Goal: Information Seeking & Learning: Learn about a topic

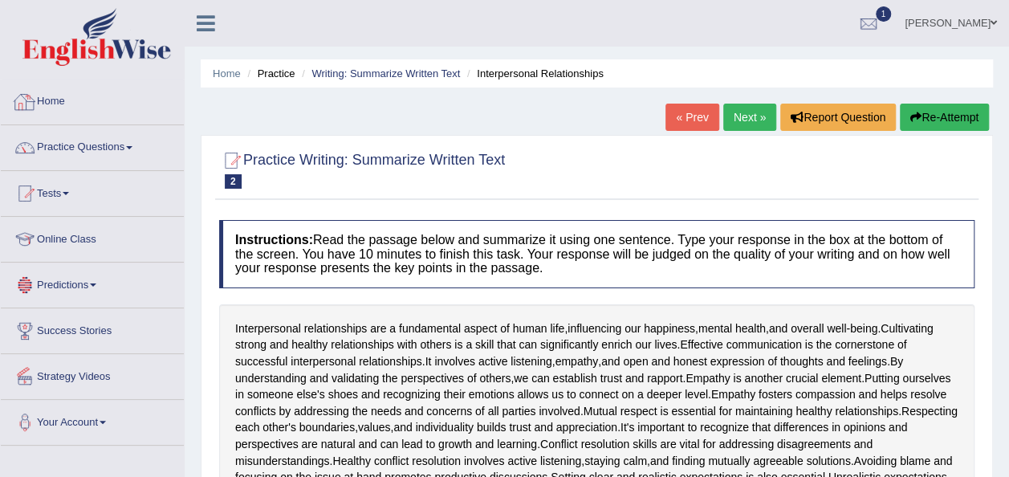
click at [67, 95] on link "Home" at bounding box center [92, 99] width 183 height 40
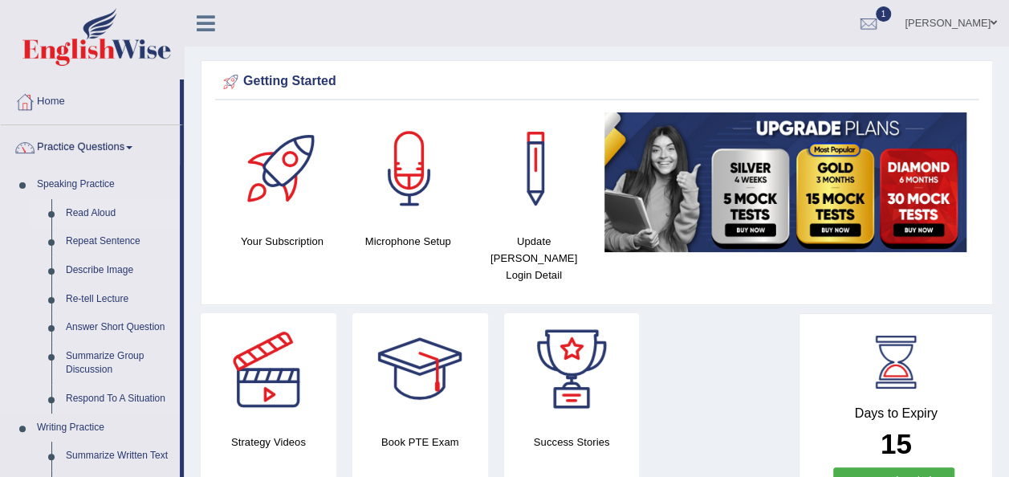
click at [90, 212] on link "Read Aloud" at bounding box center [119, 213] width 121 height 29
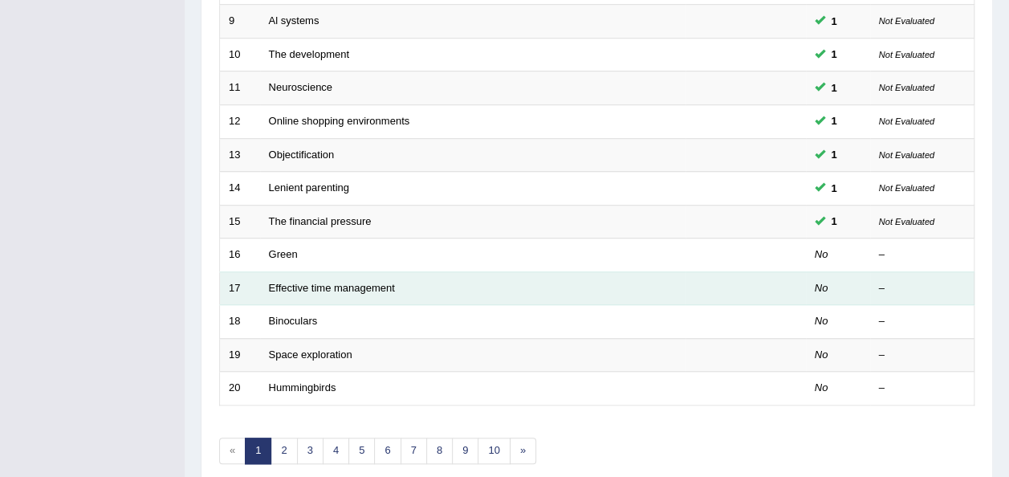
scroll to position [536, 0]
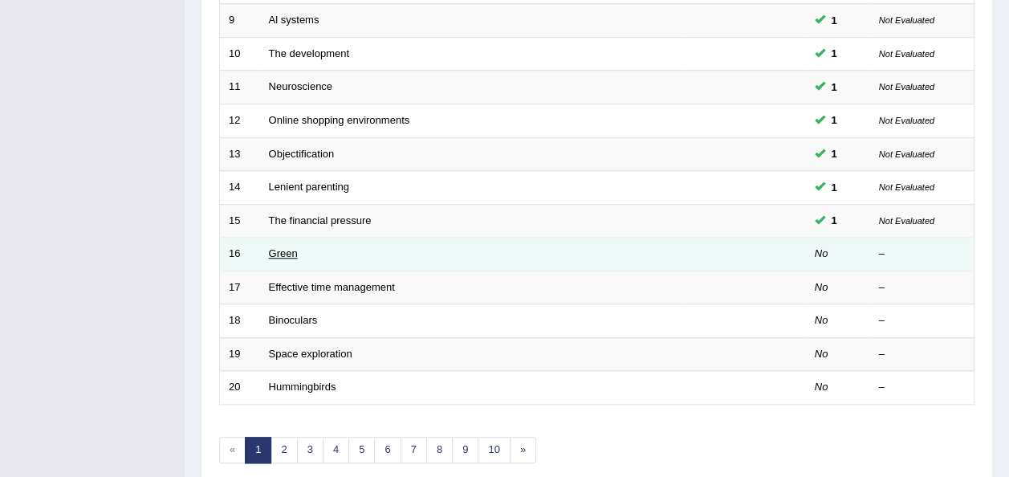
click at [281, 247] on link "Green" at bounding box center [283, 253] width 29 height 12
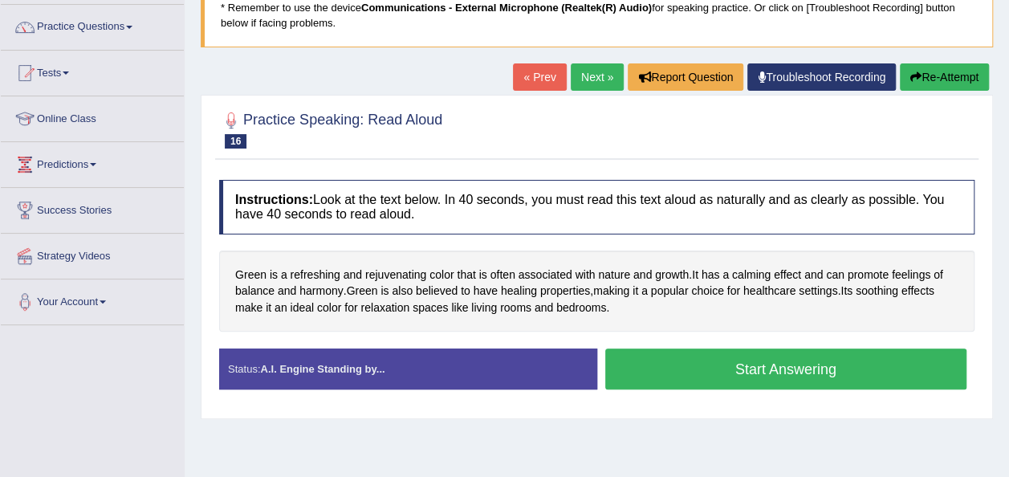
scroll to position [121, 0]
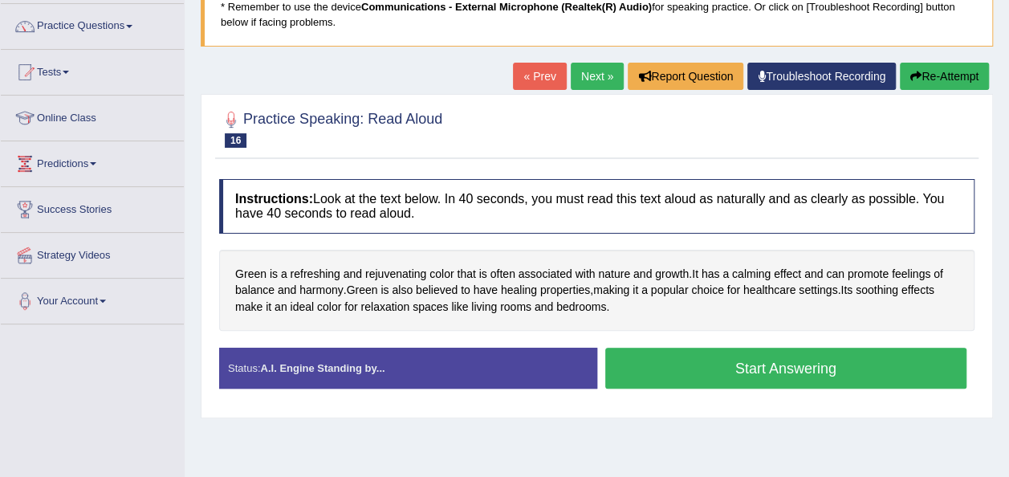
click at [713, 355] on button "Start Answering" at bounding box center [786, 367] width 362 height 41
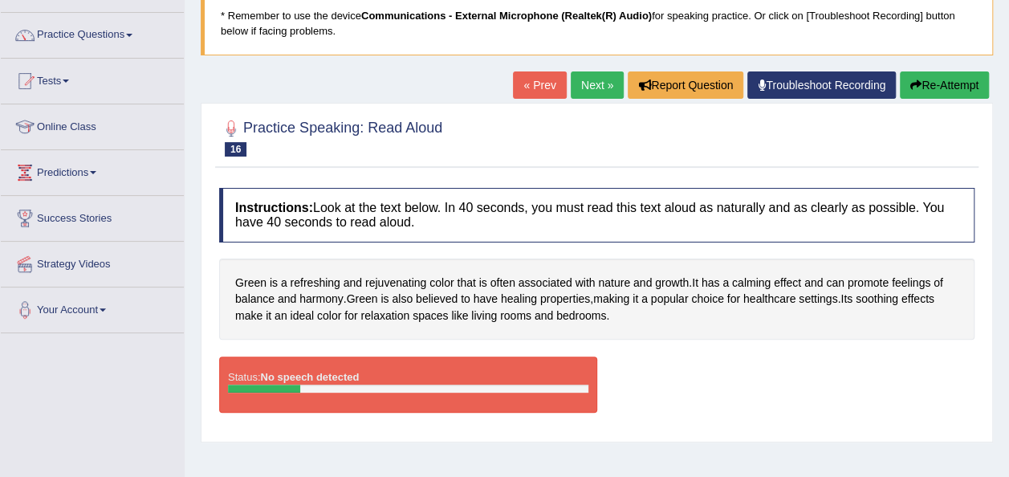
scroll to position [117, 0]
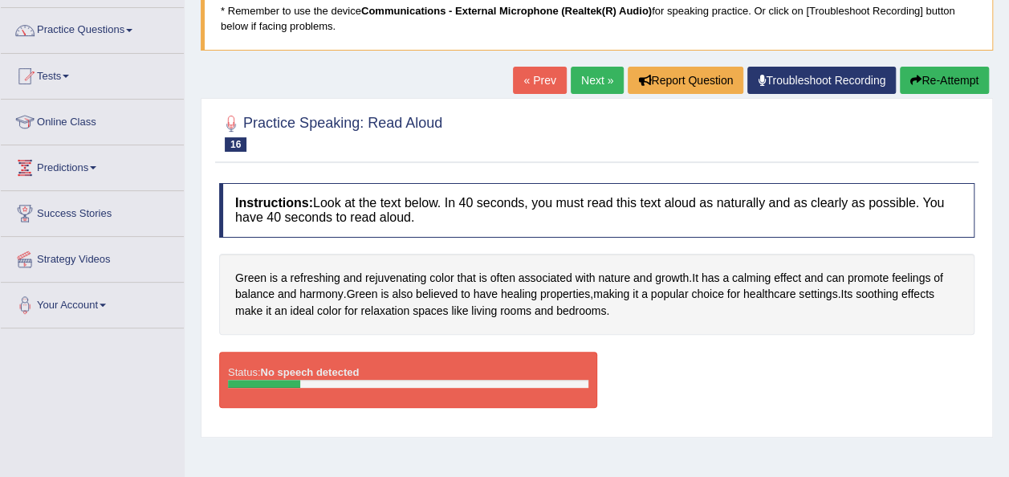
click at [757, 357] on div "Status: No speech detected Start Answering Stop Recording" at bounding box center [596, 387] width 755 height 72
click at [918, 87] on button "Re-Attempt" at bounding box center [944, 80] width 89 height 27
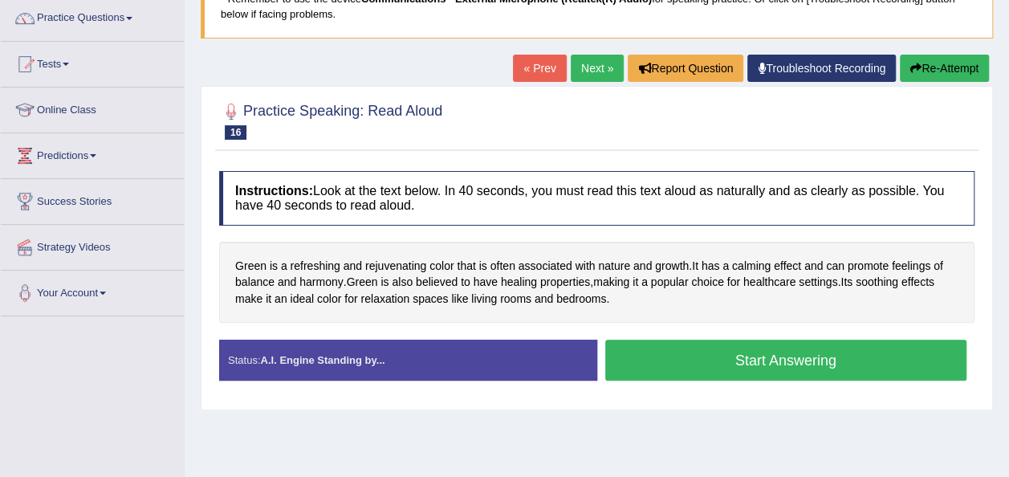
click at [788, 364] on button "Start Answering" at bounding box center [786, 359] width 362 height 41
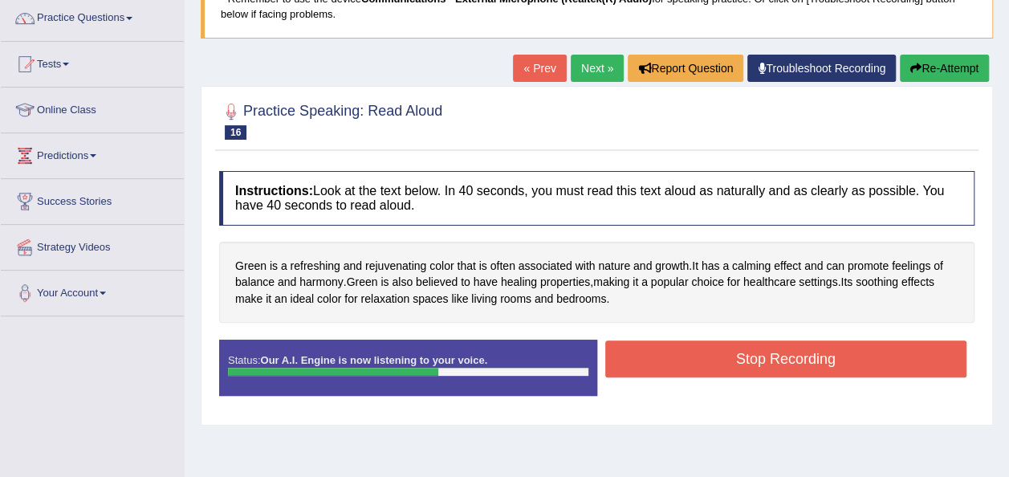
click at [788, 364] on button "Stop Recording" at bounding box center [786, 358] width 362 height 37
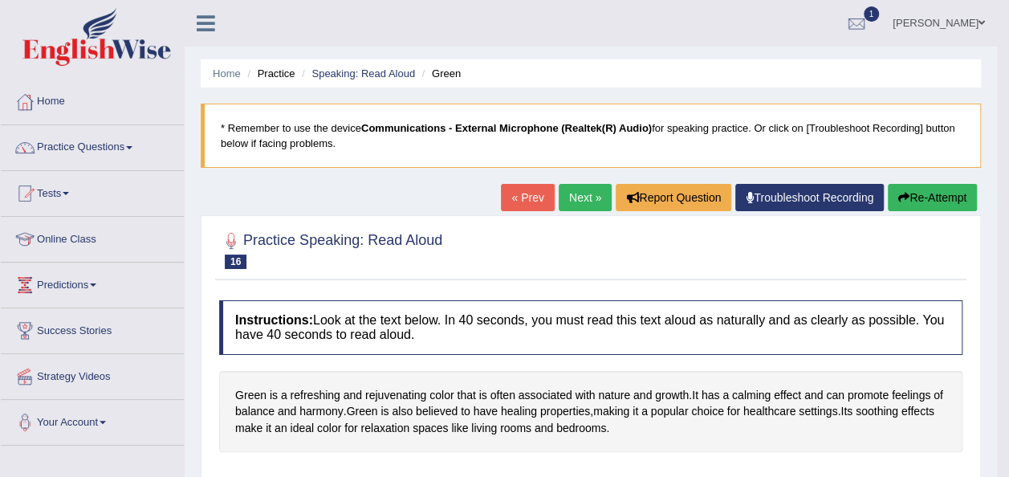
click at [582, 200] on link "Next »" at bounding box center [585, 197] width 53 height 27
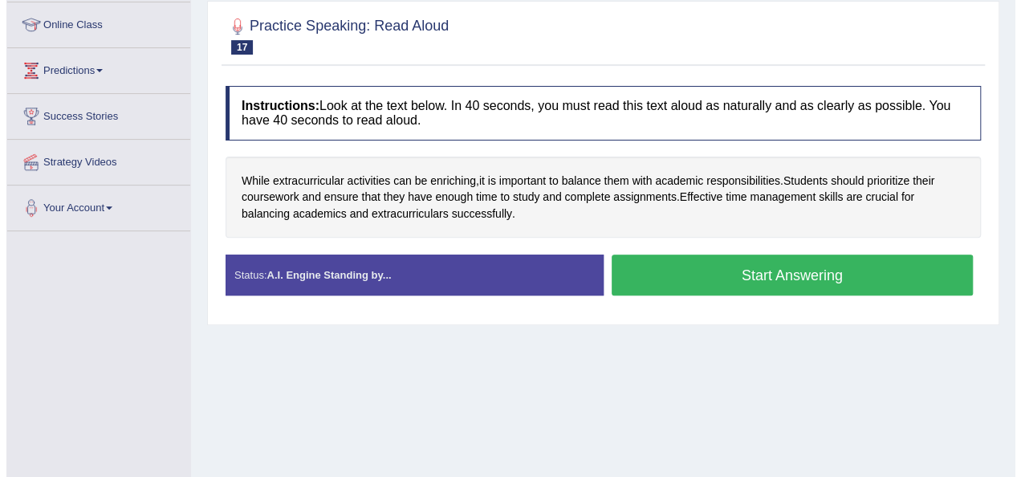
scroll to position [227, 0]
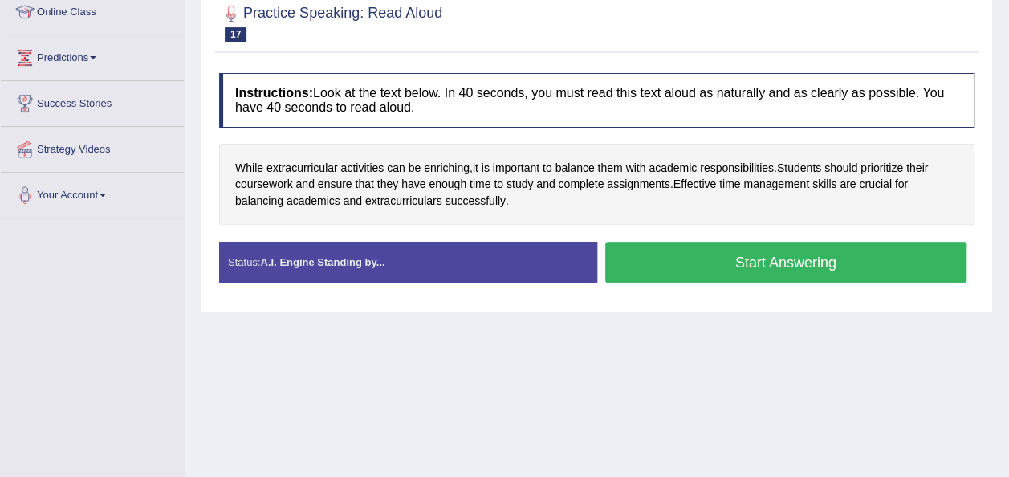
click at [722, 276] on button "Start Answering" at bounding box center [786, 262] width 362 height 41
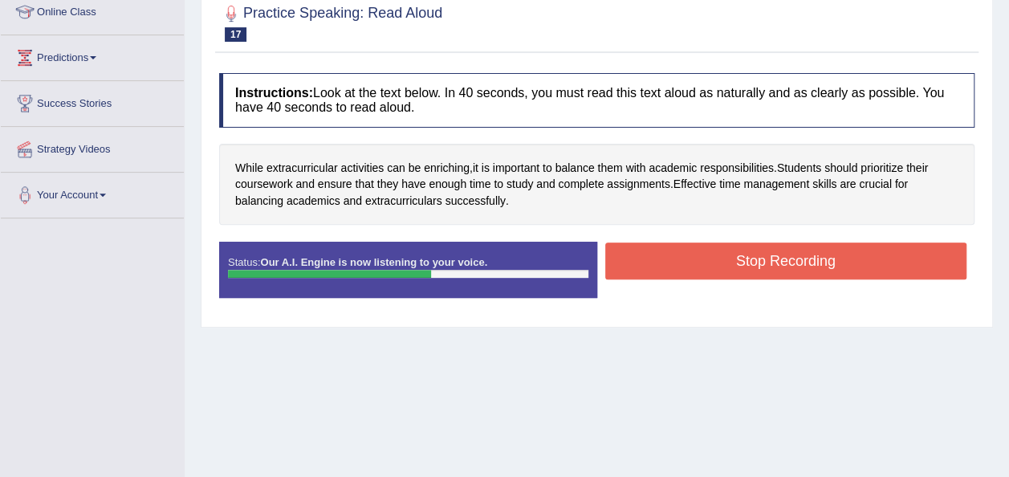
click at [722, 276] on button "Stop Recording" at bounding box center [786, 260] width 362 height 37
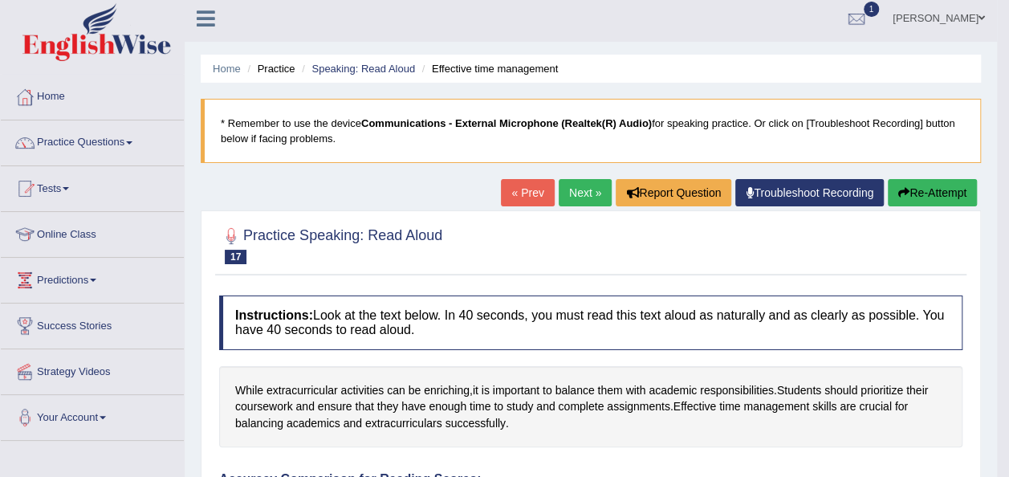
scroll to position [0, 0]
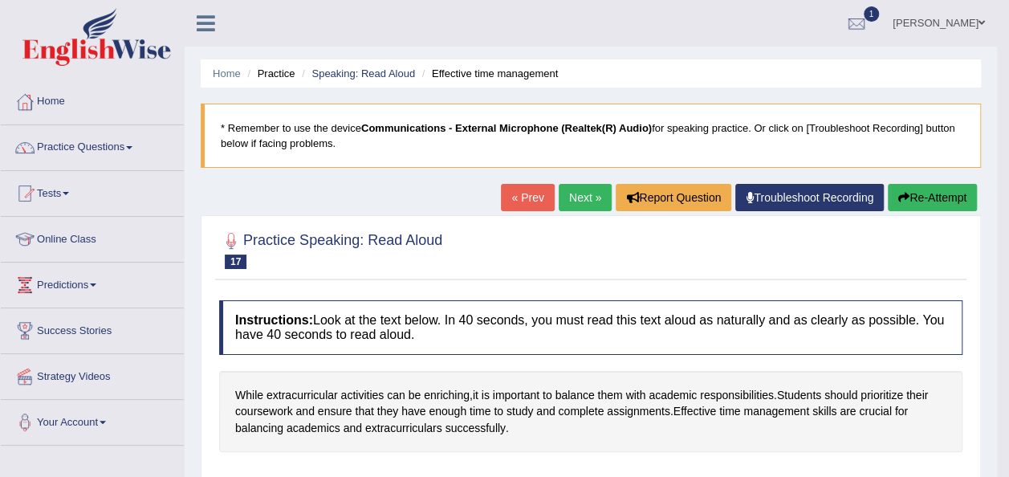
click at [916, 189] on button "Re-Attempt" at bounding box center [932, 197] width 89 height 27
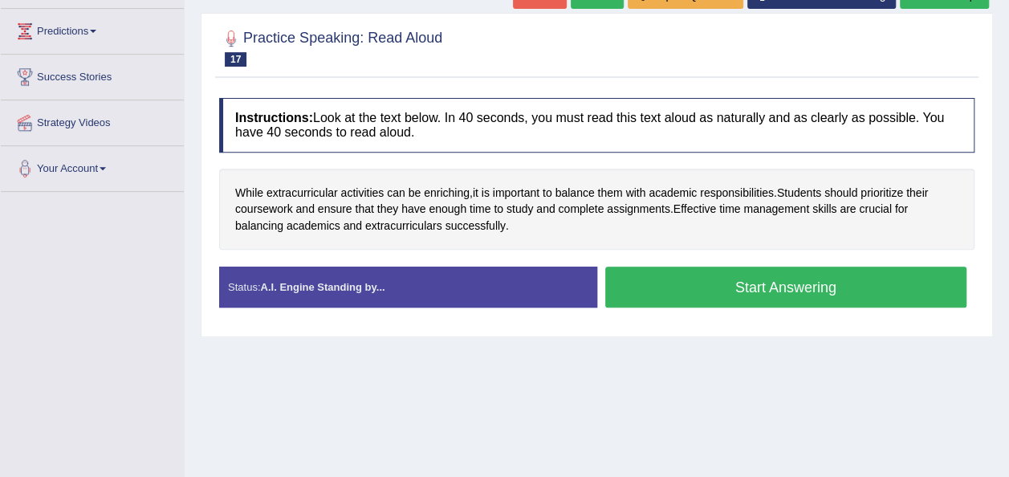
scroll to position [254, 0]
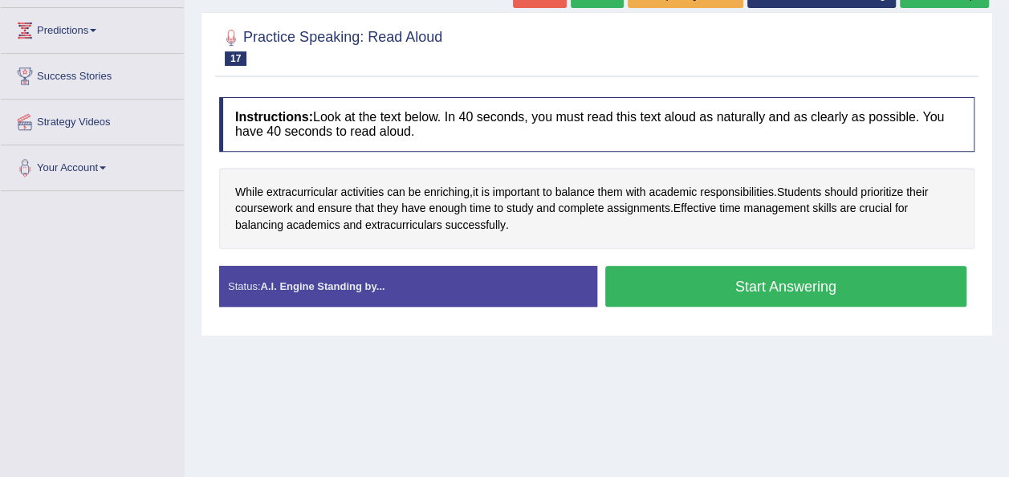
click at [846, 286] on button "Start Answering" at bounding box center [786, 286] width 362 height 41
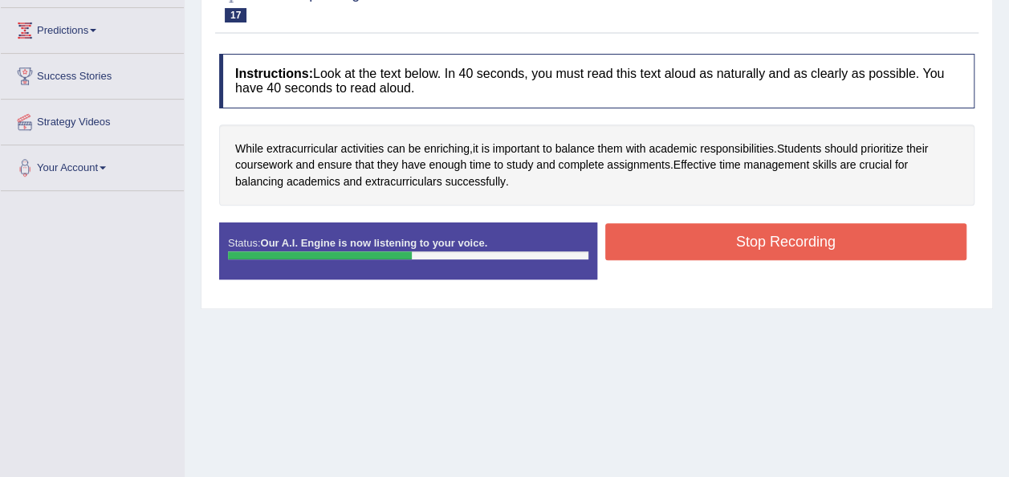
click at [846, 286] on div "Status: Our A.I. Engine is now listening to your voice. Start Answering Stop Re…" at bounding box center [596, 258] width 755 height 72
click at [838, 246] on button "Stop Recording" at bounding box center [786, 241] width 362 height 37
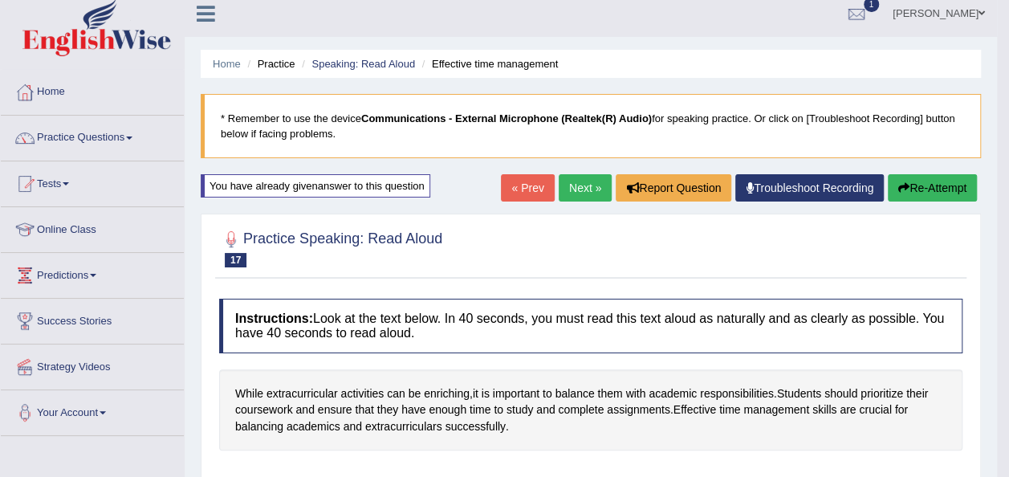
scroll to position [0, 0]
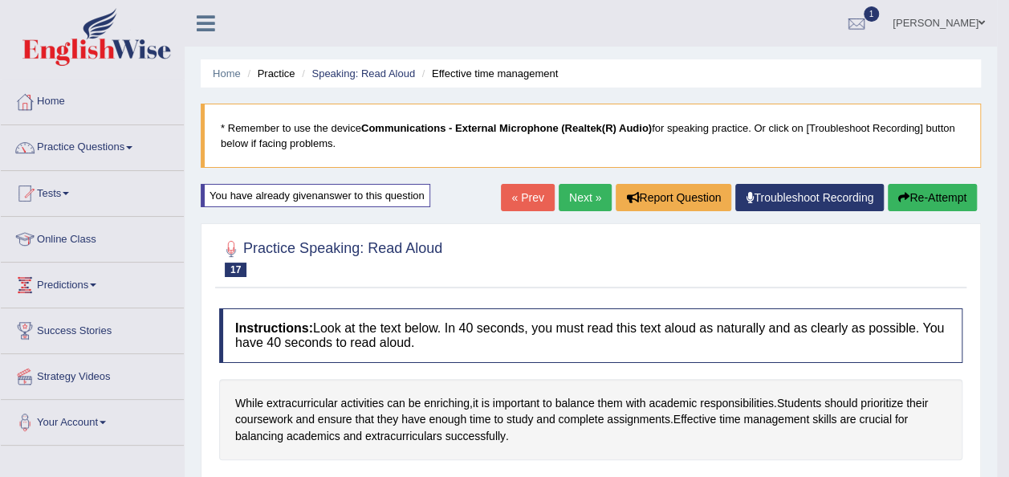
click at [584, 197] on link "Next »" at bounding box center [585, 197] width 53 height 27
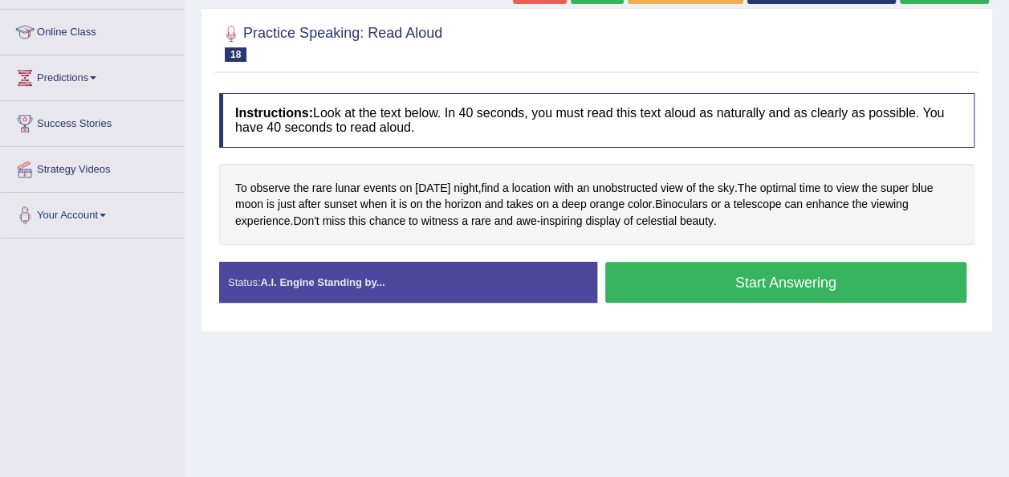
scroll to position [210, 0]
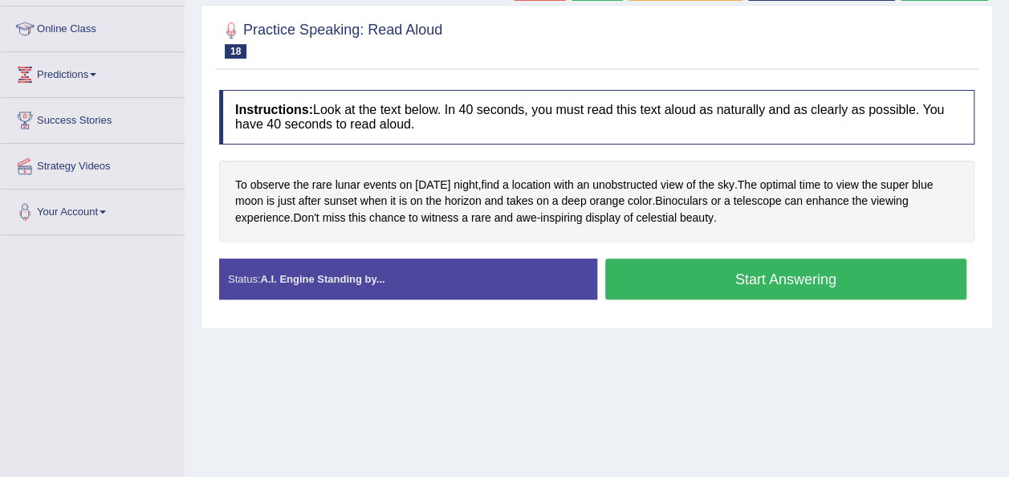
click at [417, 288] on div "Status: A.I. Engine Standing by..." at bounding box center [408, 278] width 378 height 41
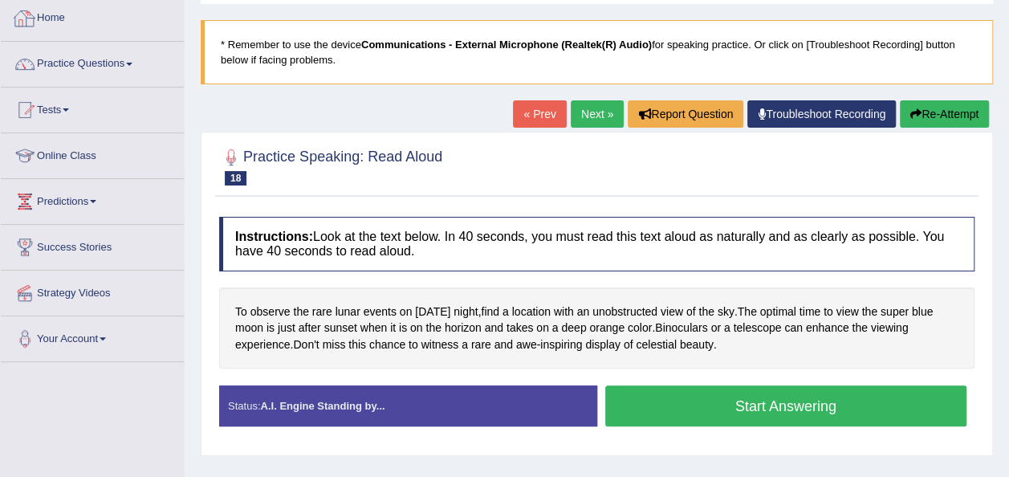
scroll to position [0, 0]
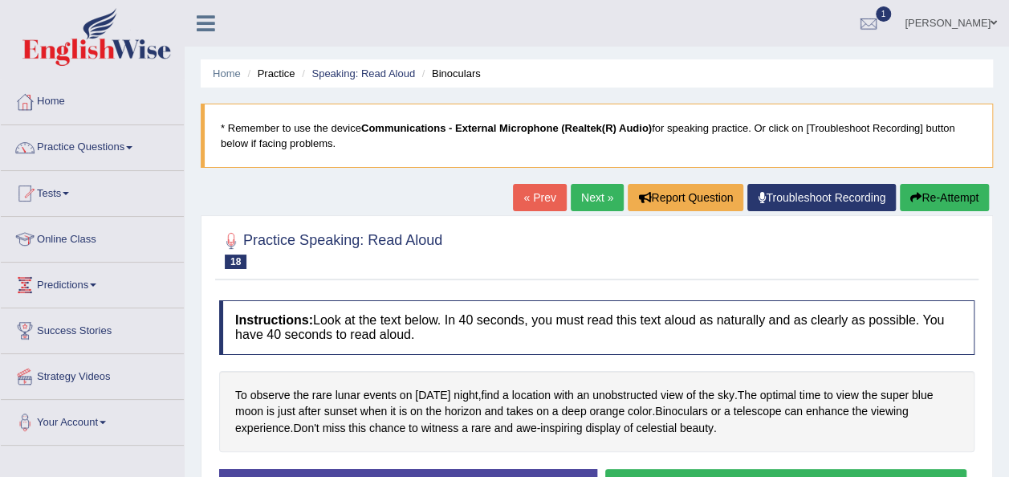
click at [202, 18] on icon at bounding box center [206, 23] width 18 height 21
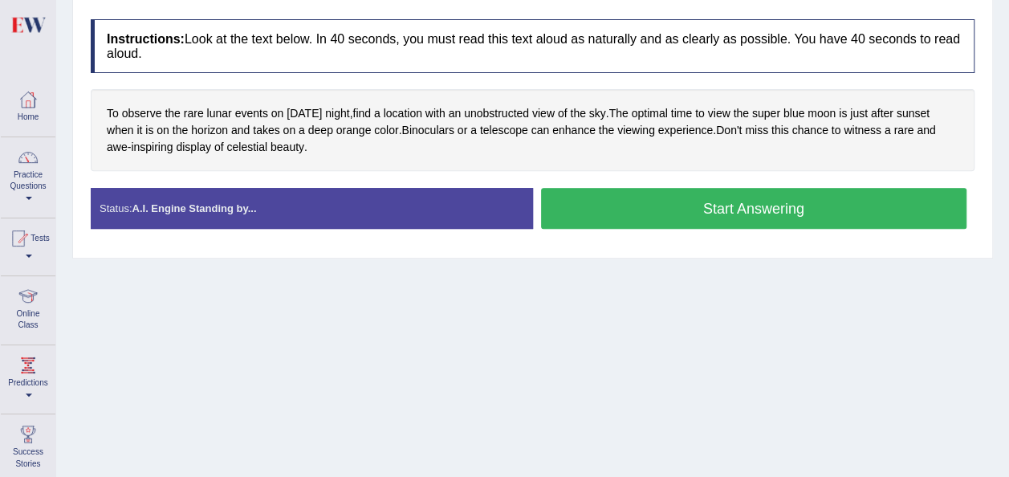
scroll to position [270, 0]
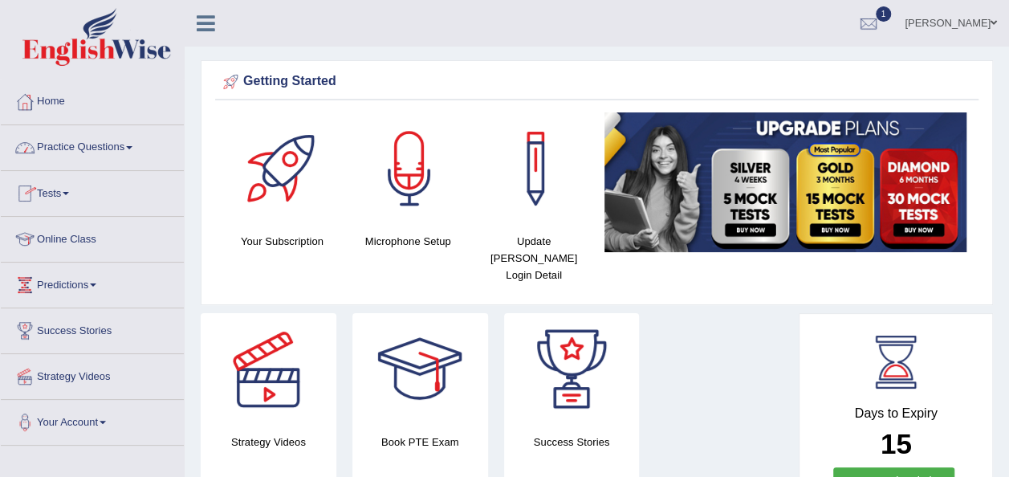
click at [136, 150] on link "Practice Questions" at bounding box center [92, 145] width 183 height 40
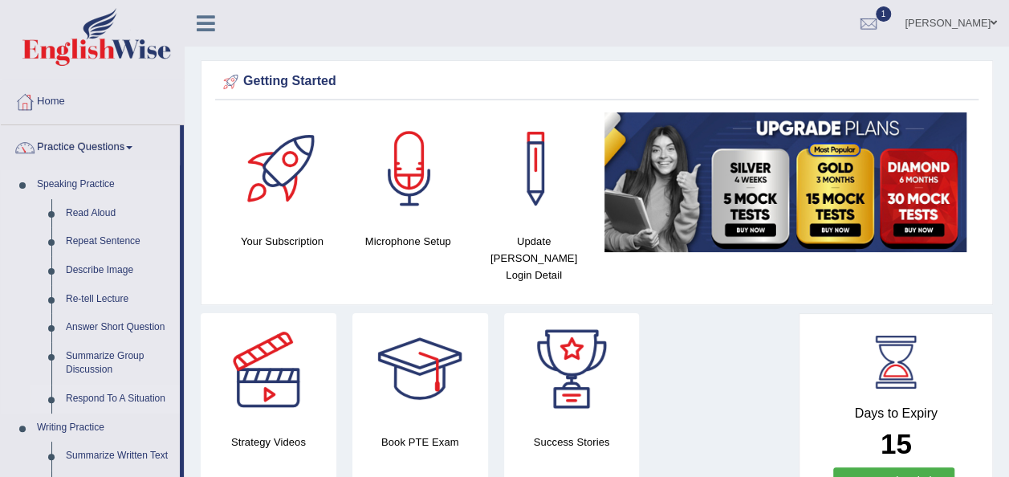
click at [122, 396] on link "Respond To A Situation" at bounding box center [119, 398] width 121 height 29
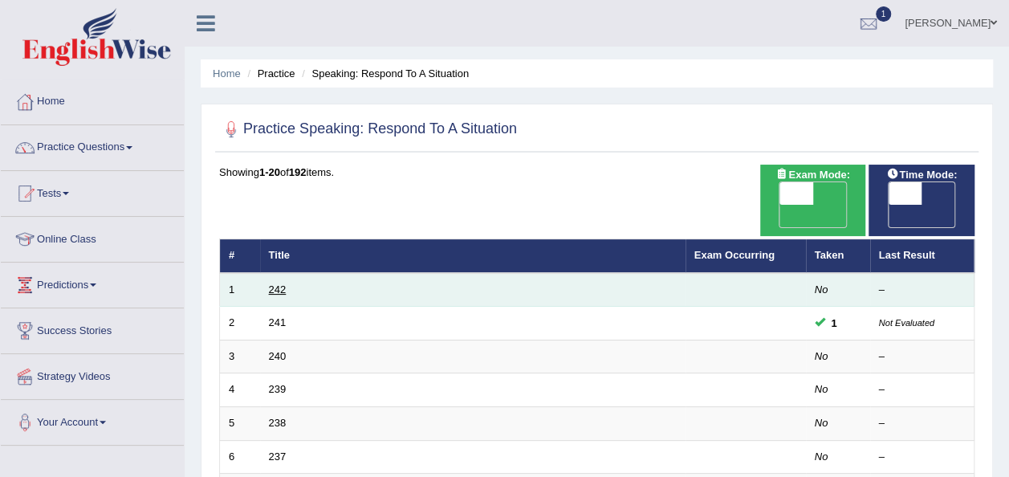
click at [279, 283] on link "242" at bounding box center [278, 289] width 18 height 12
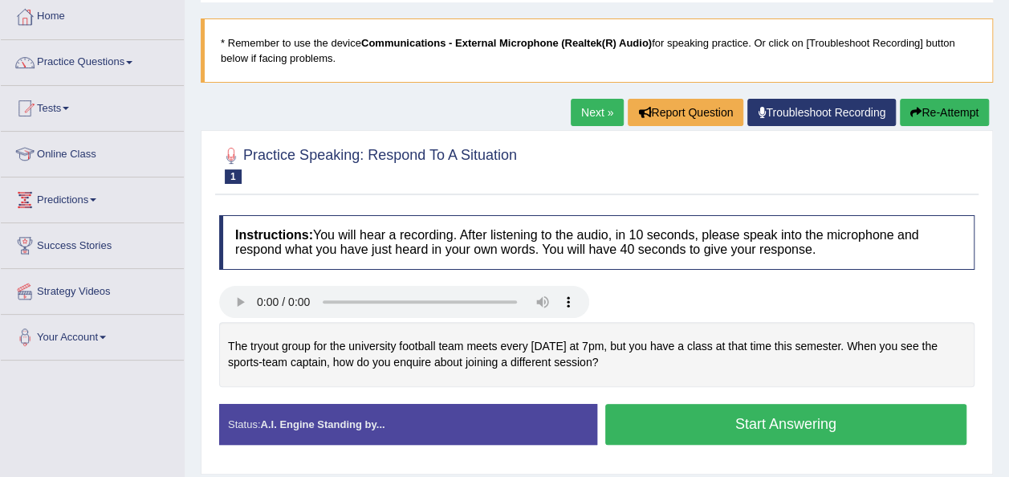
scroll to position [96, 0]
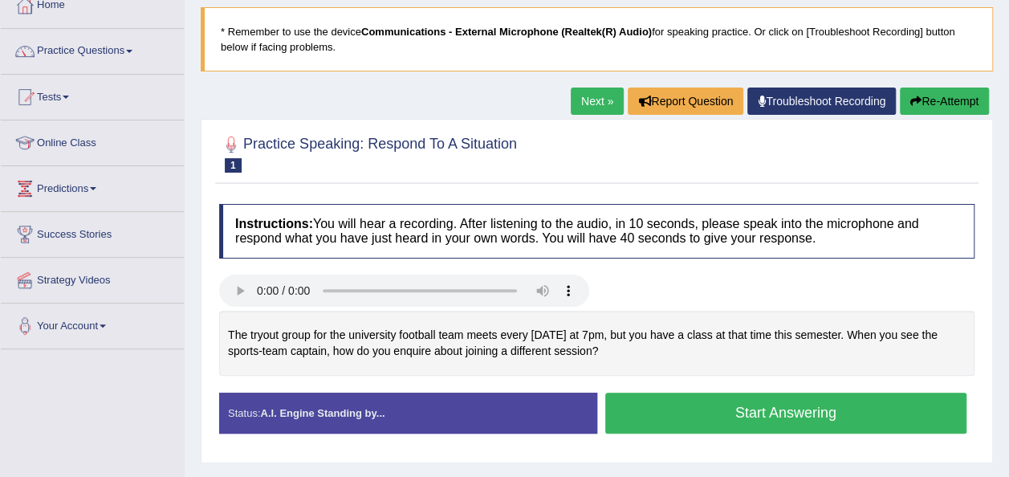
click at [806, 411] on button "Start Answering" at bounding box center [786, 412] width 362 height 41
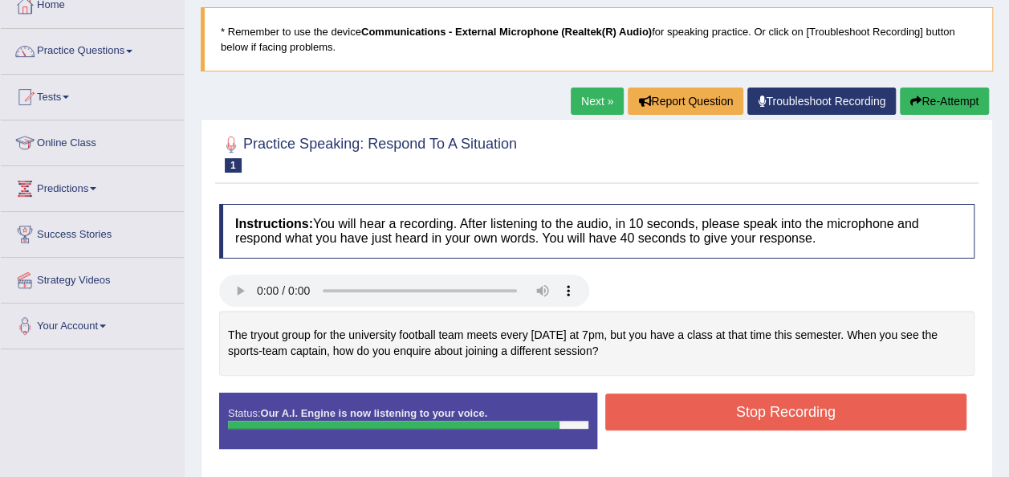
click at [806, 411] on button "Stop Recording" at bounding box center [786, 411] width 362 height 37
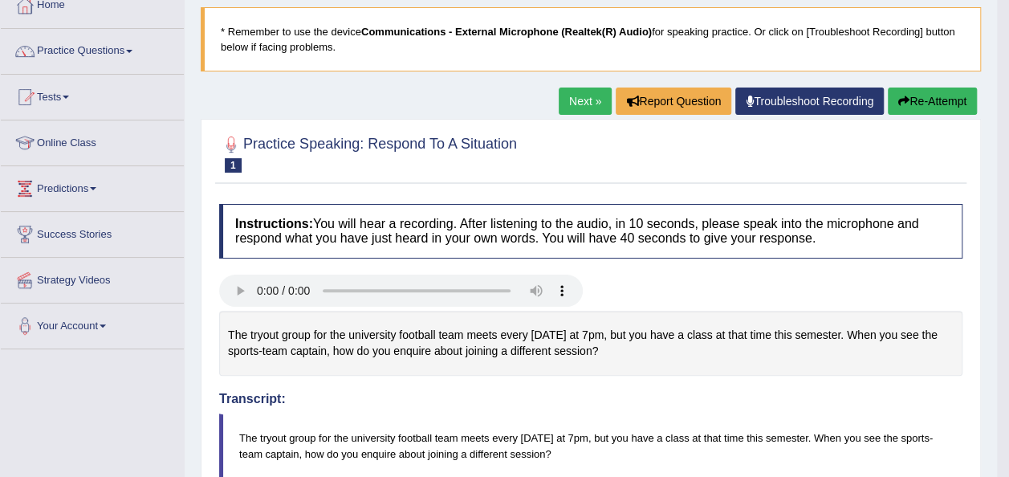
click at [592, 106] on link "Next »" at bounding box center [585, 100] width 53 height 27
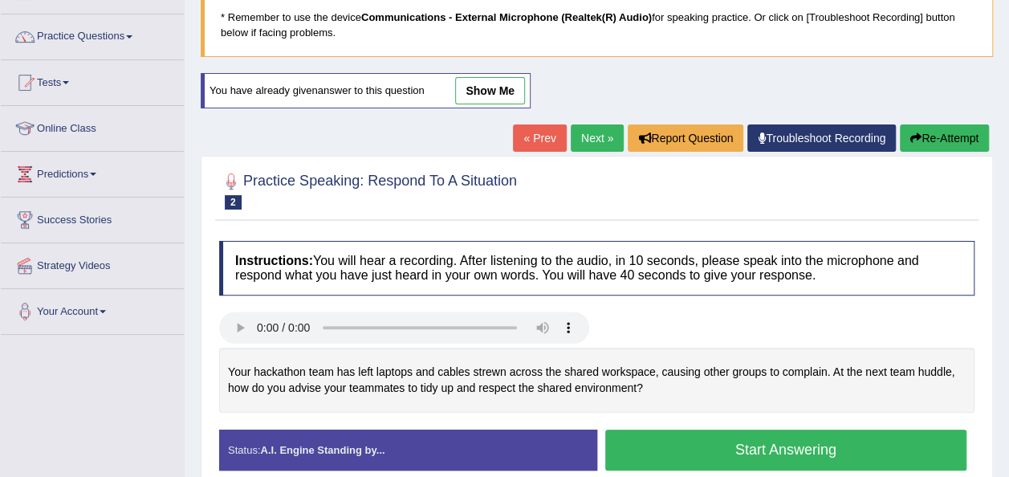
scroll to position [128, 0]
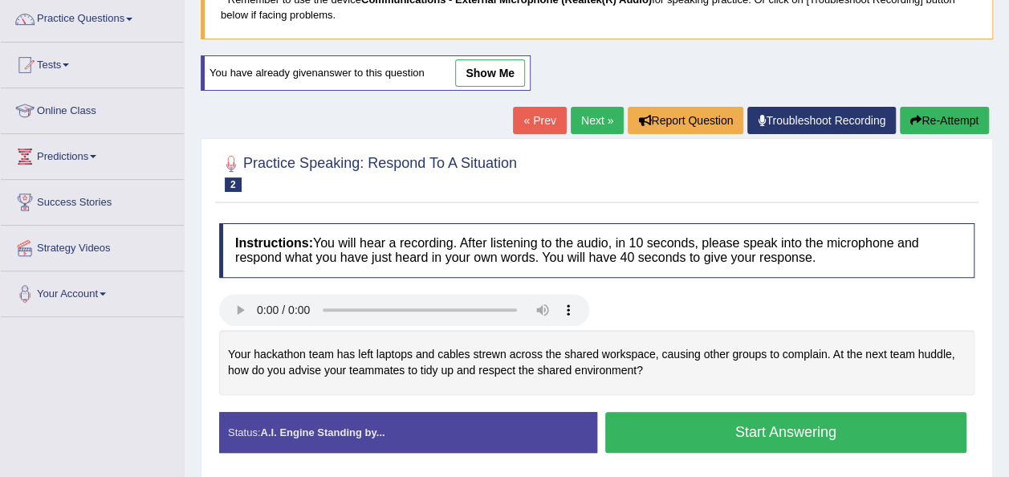
click at [587, 120] on link "Next »" at bounding box center [597, 120] width 53 height 27
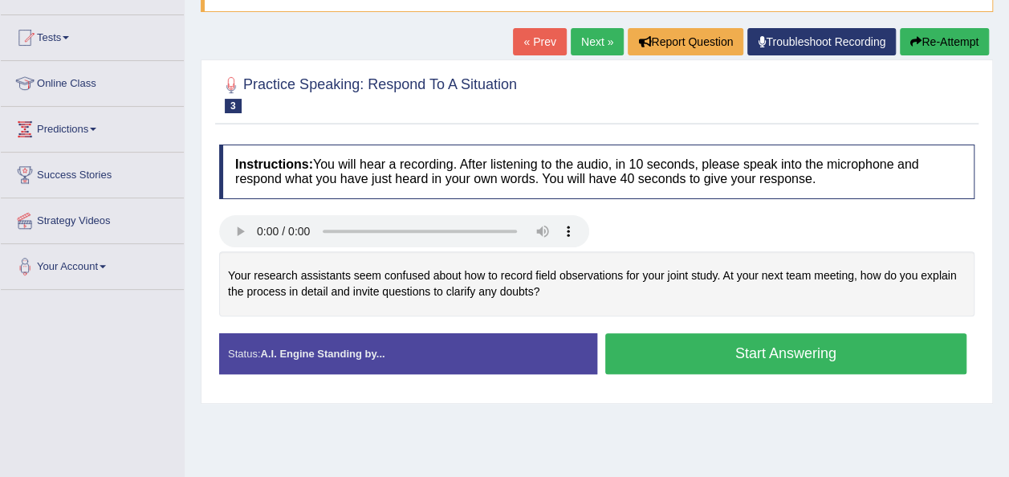
scroll to position [160, 0]
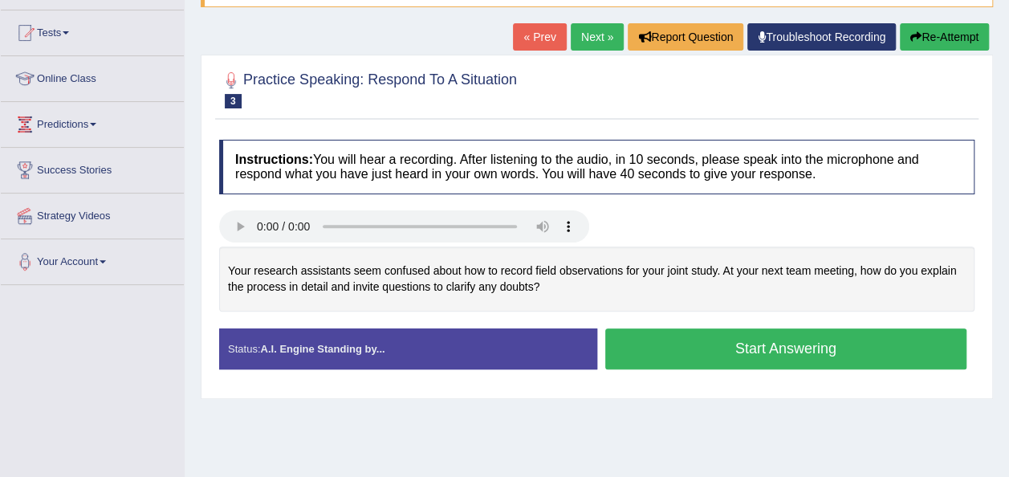
click at [775, 363] on button "Start Answering" at bounding box center [786, 348] width 362 height 41
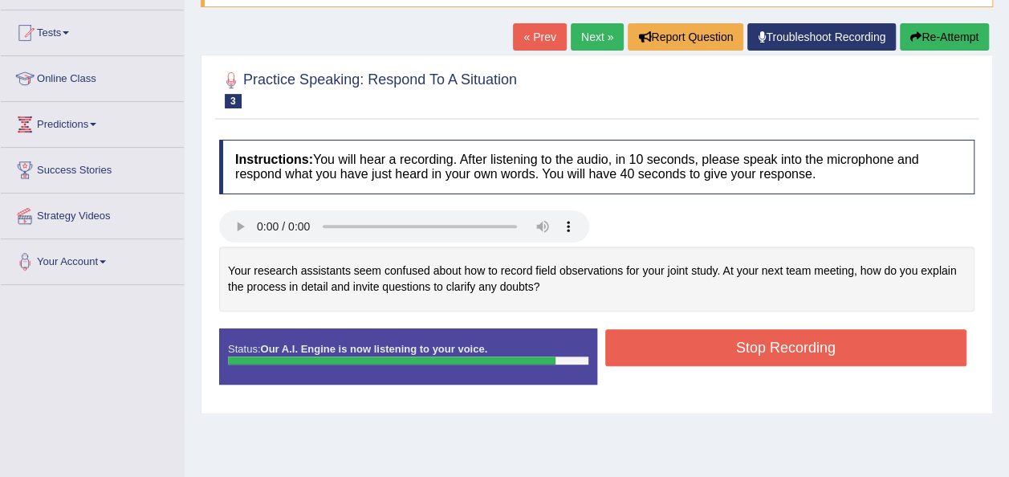
click at [775, 363] on button "Stop Recording" at bounding box center [786, 347] width 362 height 37
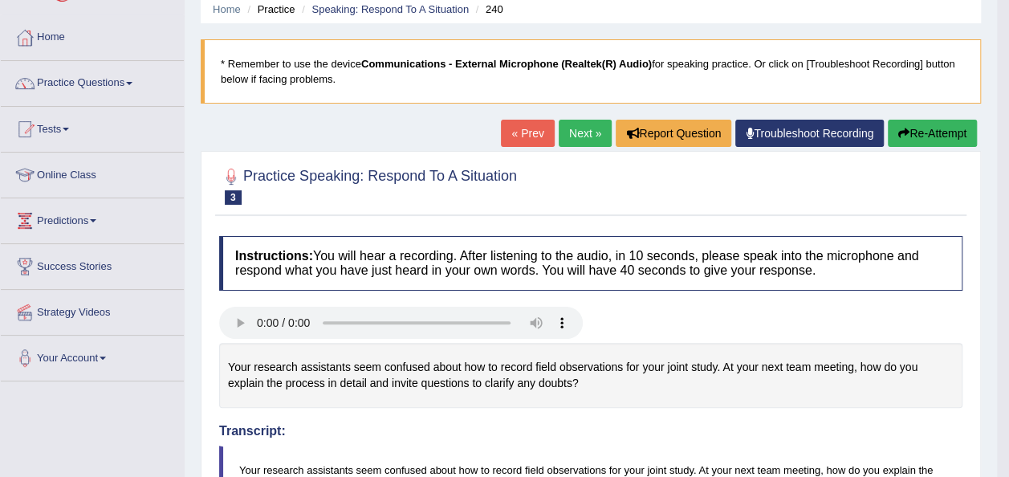
scroll to position [64, 0]
click at [573, 127] on link "Next »" at bounding box center [585, 133] width 53 height 27
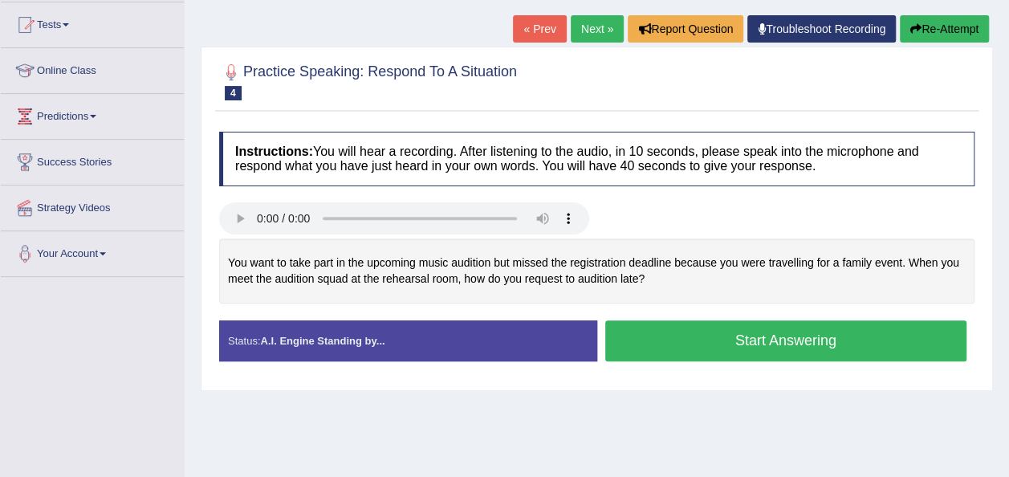
scroll to position [193, 0]
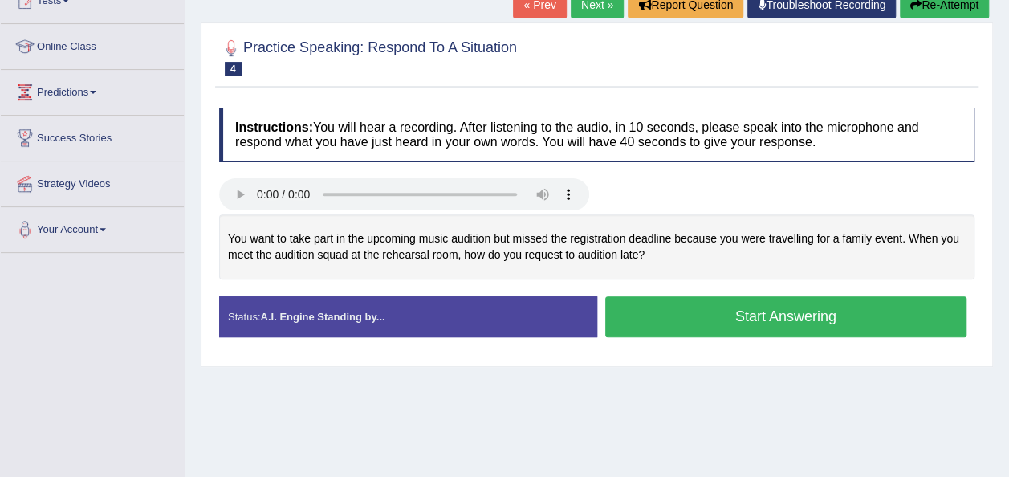
click at [841, 319] on button "Start Answering" at bounding box center [786, 316] width 362 height 41
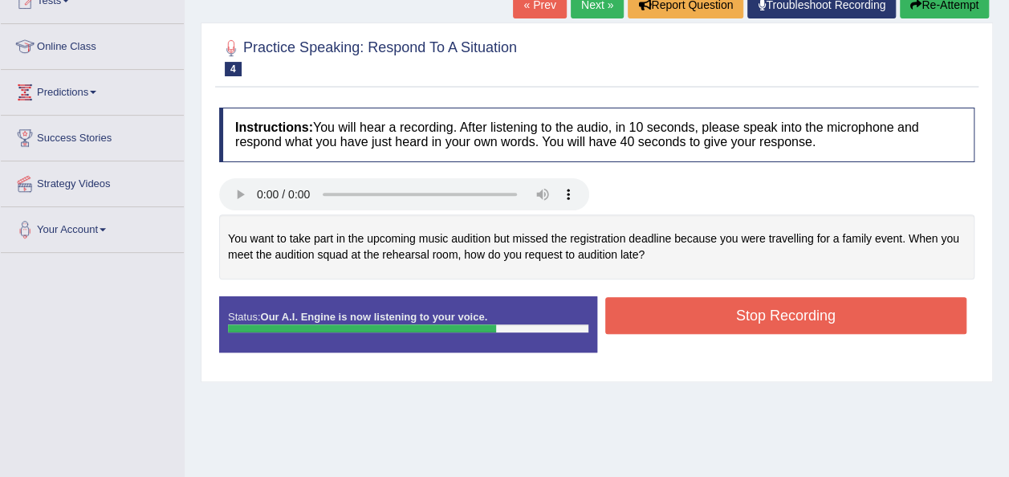
click at [841, 319] on button "Stop Recording" at bounding box center [786, 315] width 362 height 37
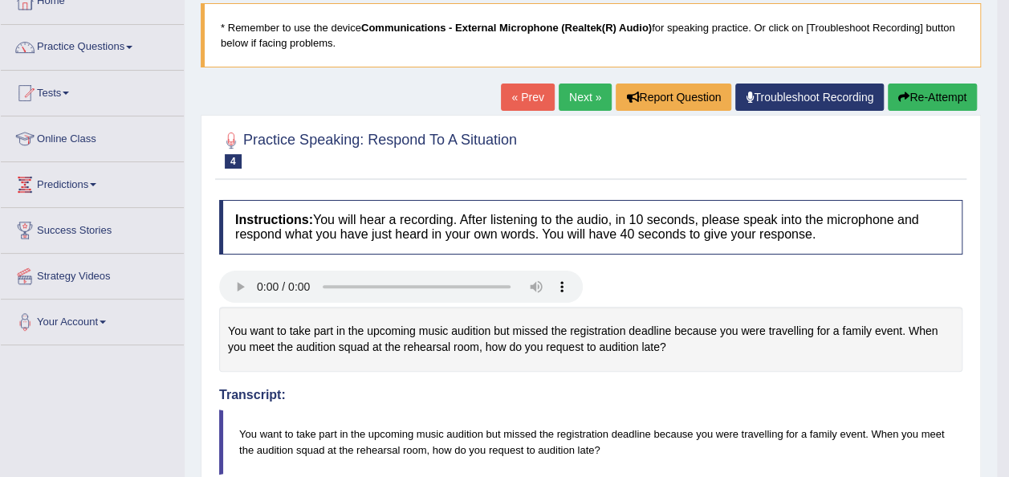
scroll to position [96, 0]
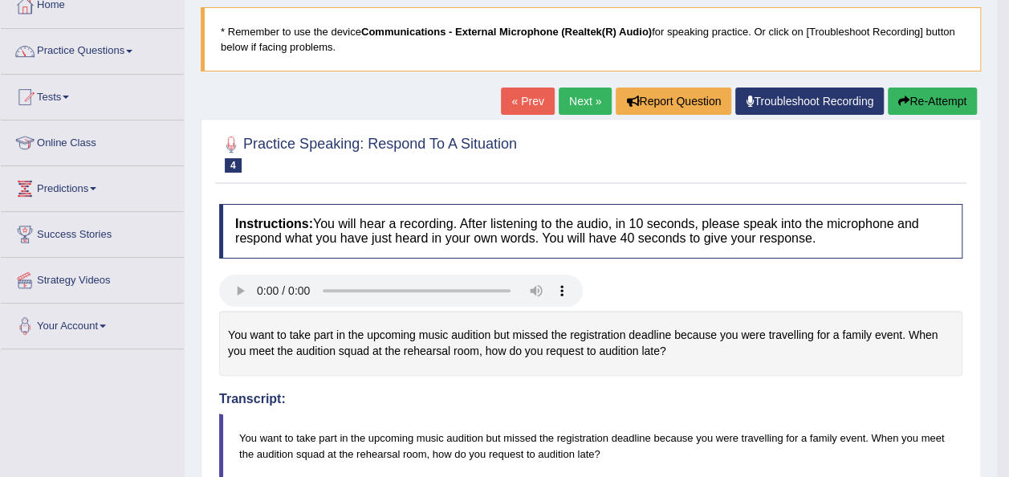
click at [583, 106] on link "Next »" at bounding box center [585, 100] width 53 height 27
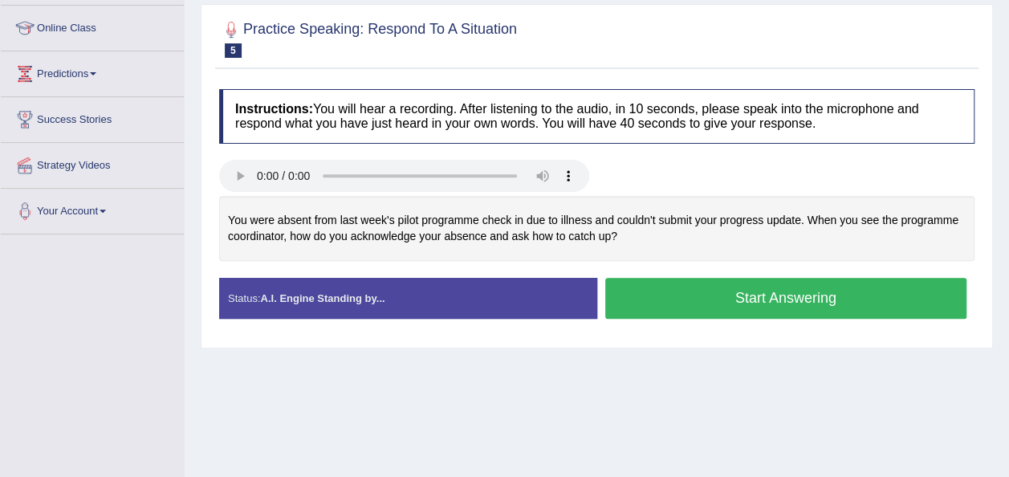
scroll to position [225, 0]
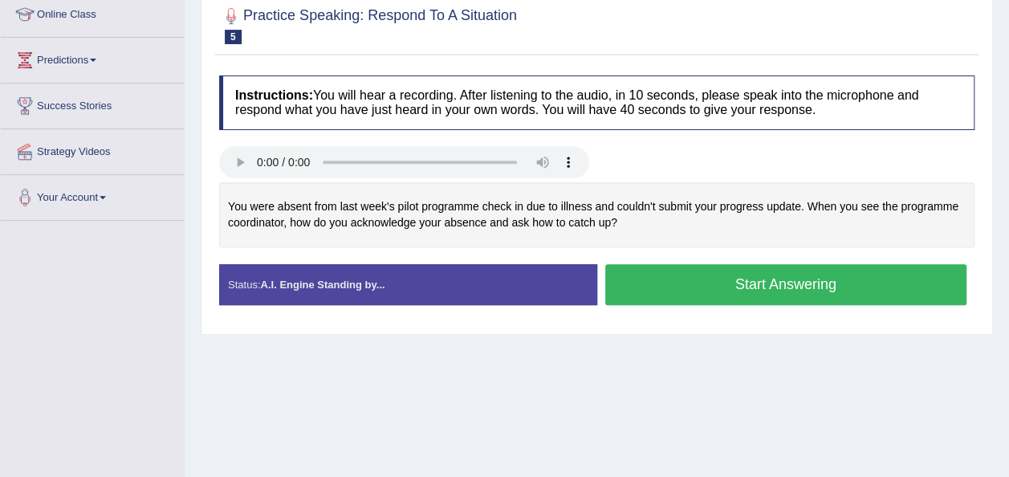
click at [810, 282] on button "Start Answering" at bounding box center [786, 284] width 362 height 41
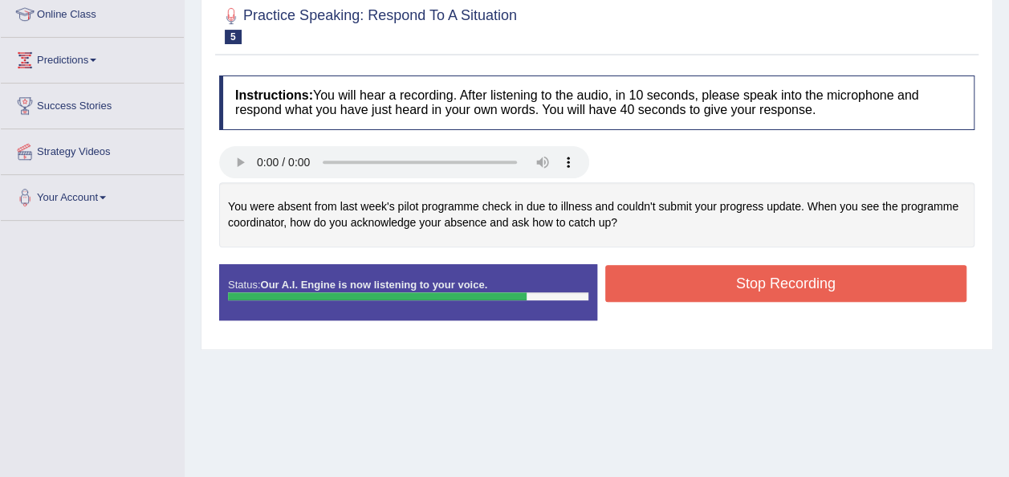
click at [810, 282] on button "Stop Recording" at bounding box center [786, 283] width 362 height 37
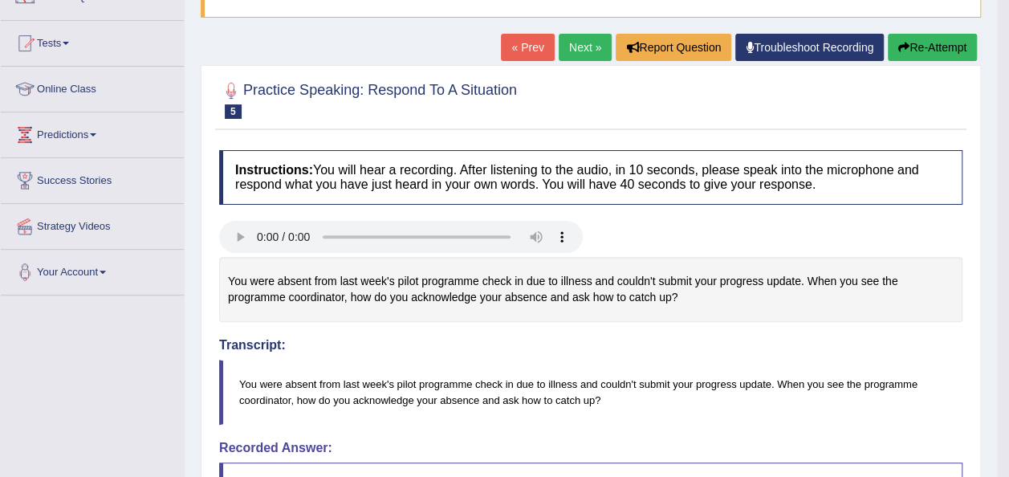
scroll to position [128, 0]
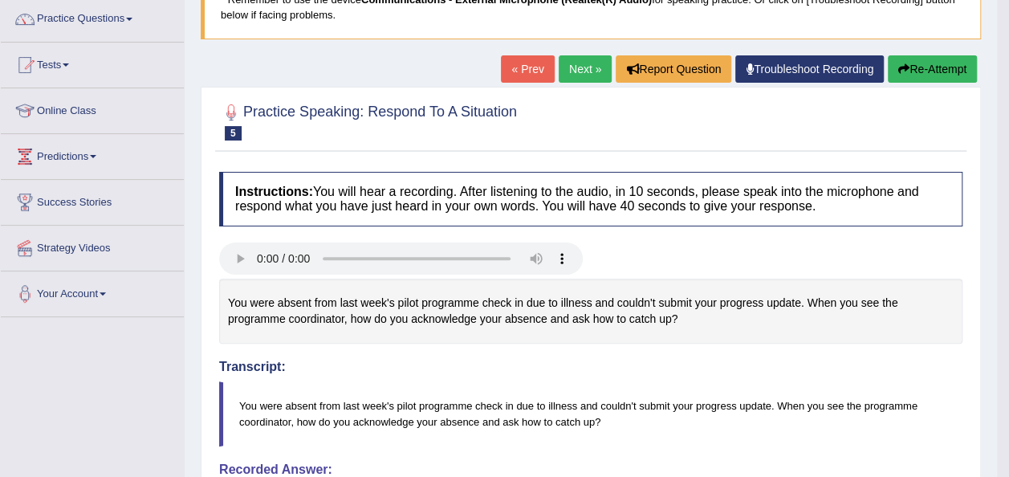
click at [581, 68] on link "Next »" at bounding box center [585, 68] width 53 height 27
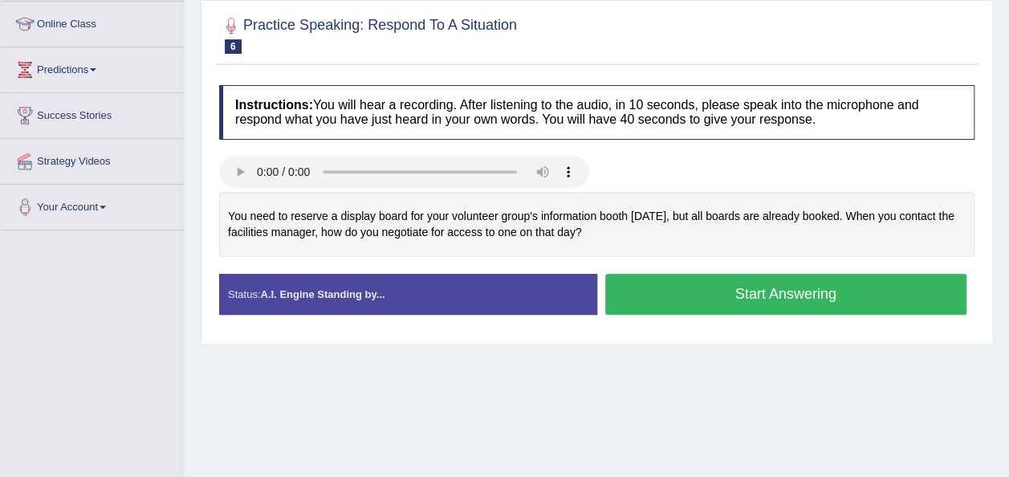
scroll to position [225, 0]
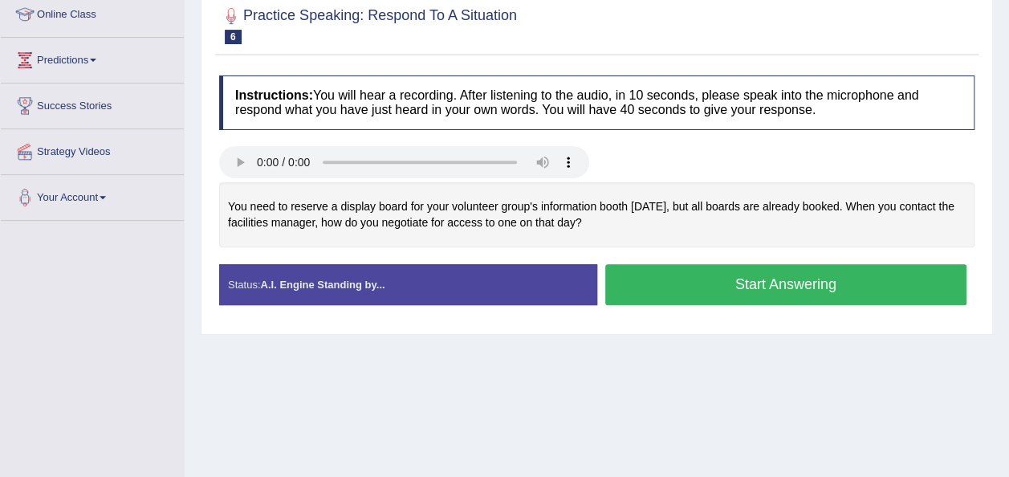
click at [842, 285] on button "Start Answering" at bounding box center [786, 284] width 362 height 41
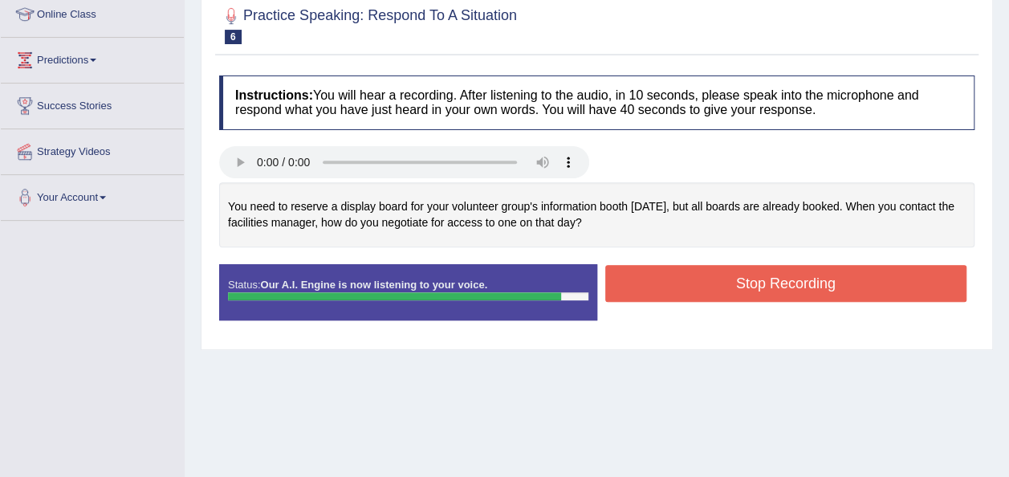
click at [842, 285] on button "Stop Recording" at bounding box center [786, 283] width 362 height 37
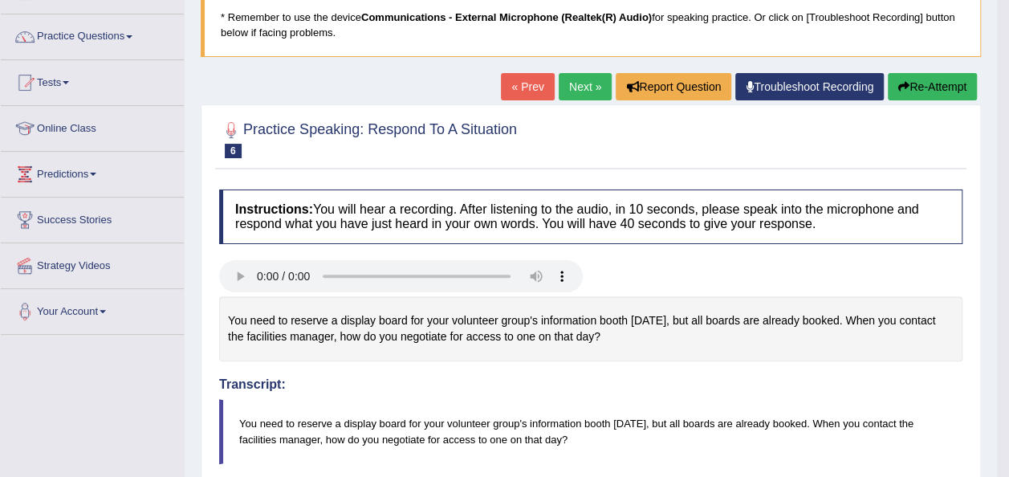
scroll to position [96, 0]
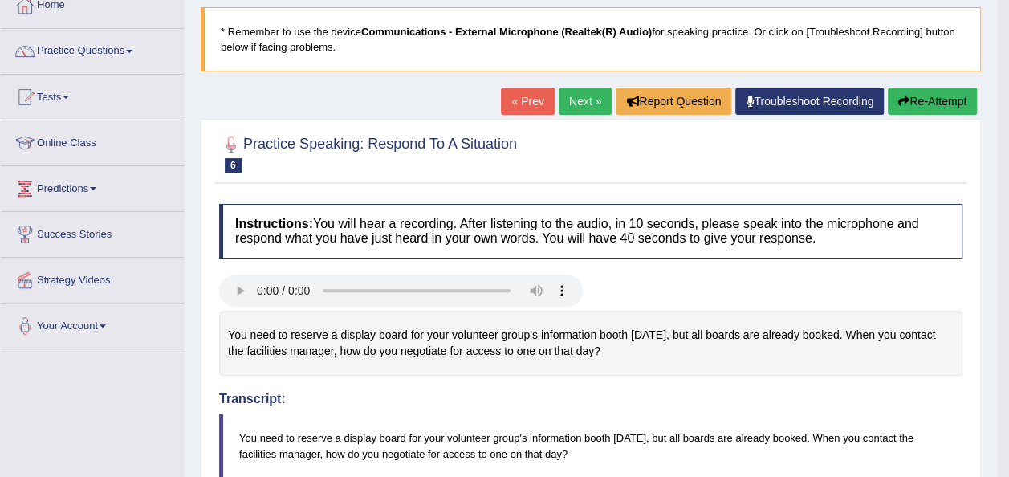
click at [581, 95] on link "Next »" at bounding box center [585, 100] width 53 height 27
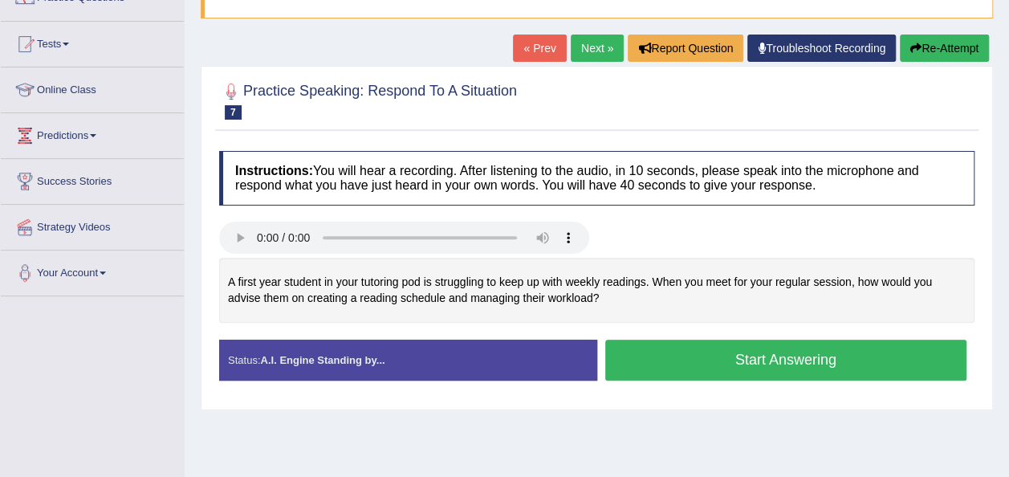
scroll to position [160, 0]
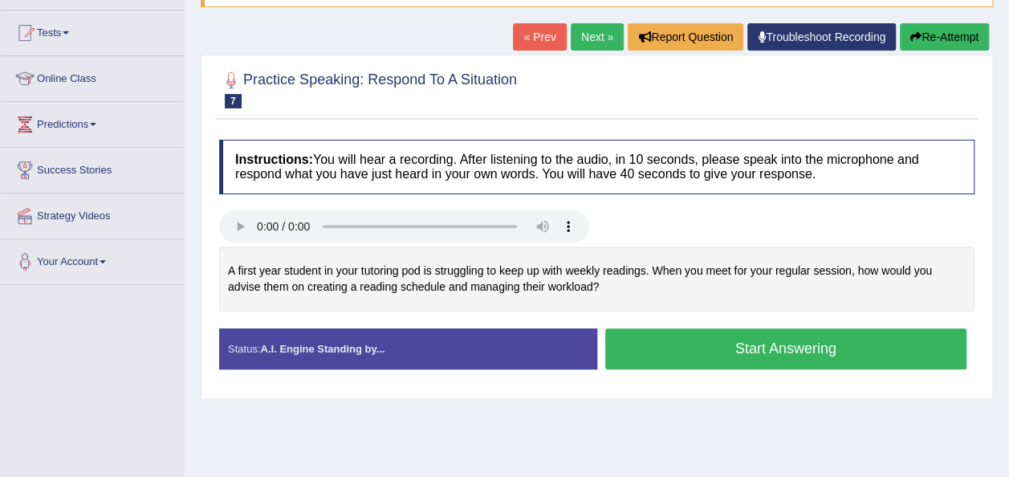
click at [833, 355] on button "Start Answering" at bounding box center [786, 348] width 362 height 41
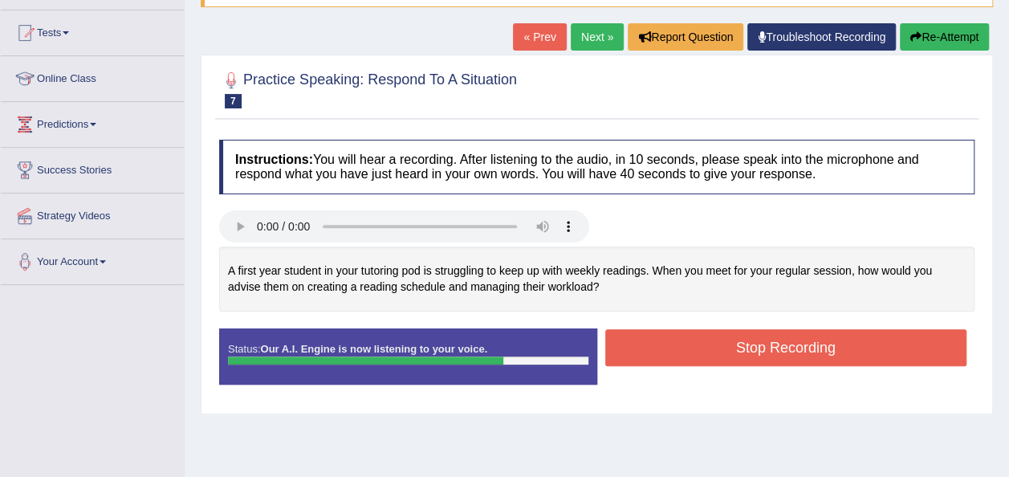
click at [833, 355] on button "Stop Recording" at bounding box center [786, 347] width 362 height 37
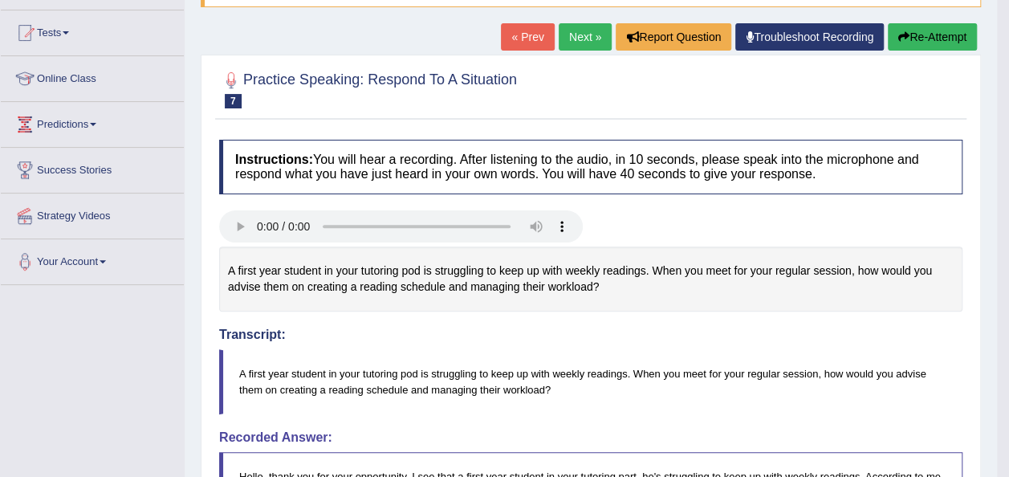
scroll to position [128, 0]
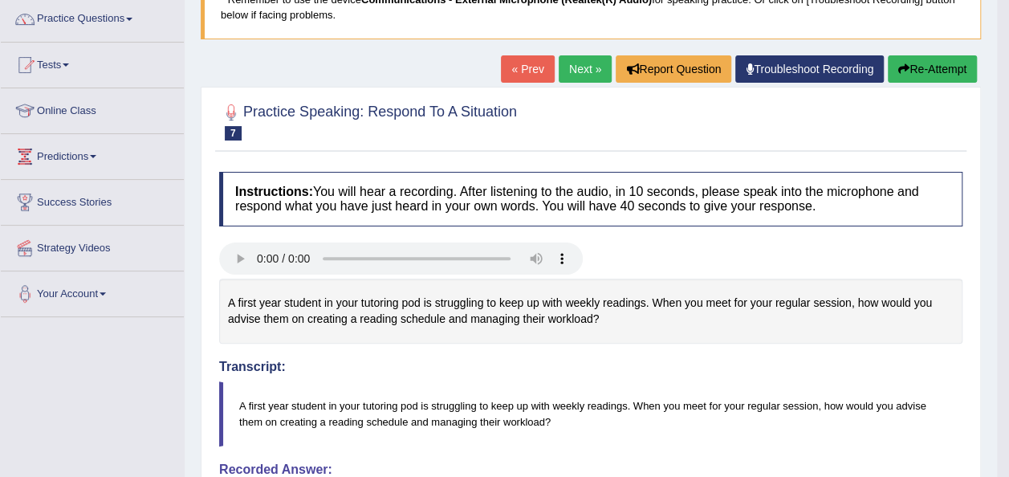
click at [581, 71] on link "Next »" at bounding box center [585, 68] width 53 height 27
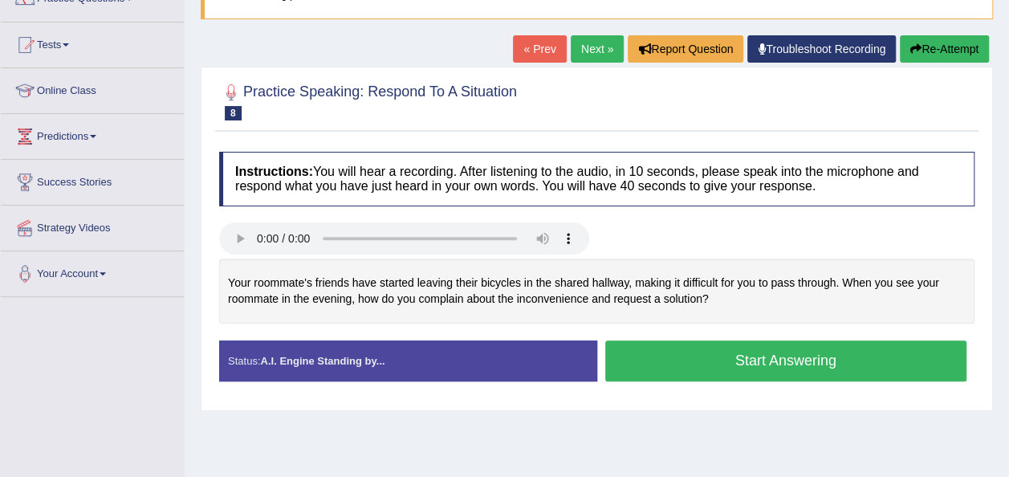
scroll to position [160, 0]
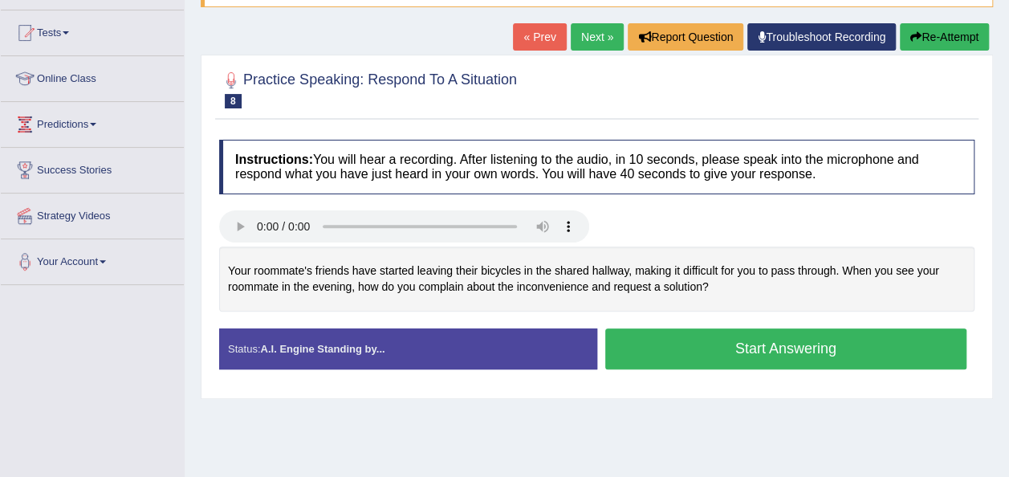
click at [780, 344] on button "Start Answering" at bounding box center [786, 348] width 362 height 41
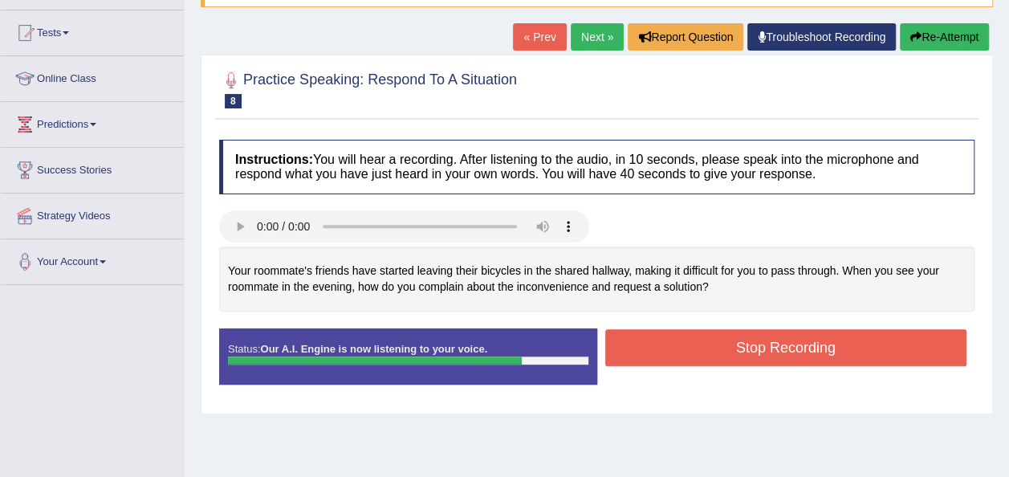
click at [780, 344] on button "Stop Recording" at bounding box center [786, 347] width 362 height 37
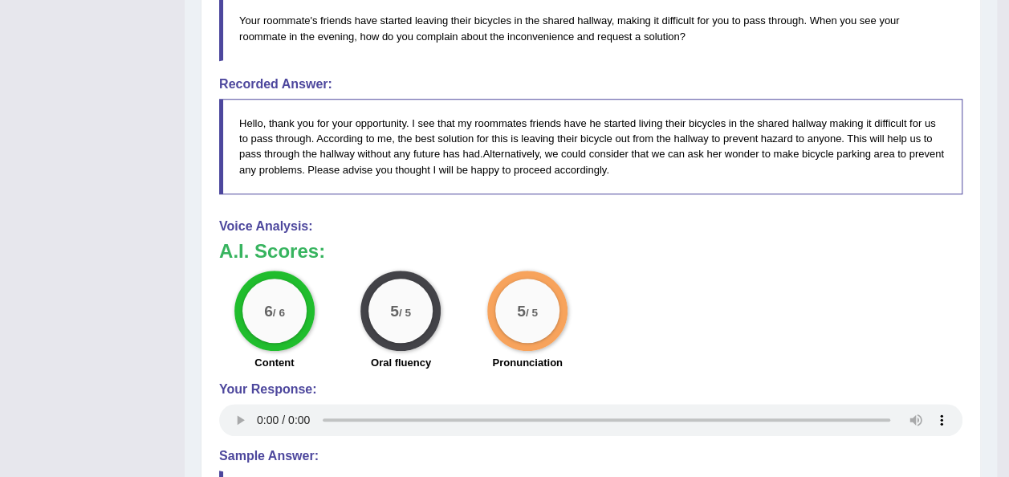
scroll to position [546, 0]
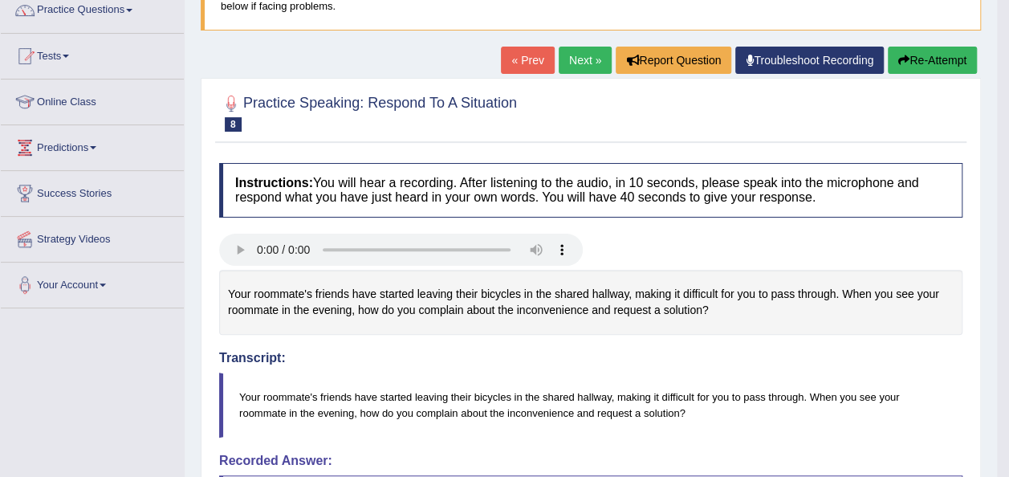
scroll to position [128, 0]
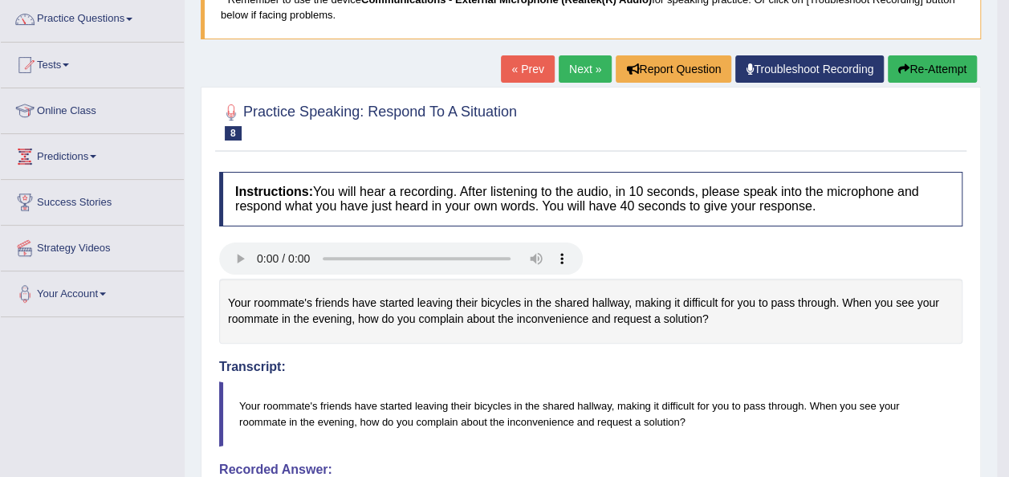
click at [579, 67] on link "Next »" at bounding box center [585, 68] width 53 height 27
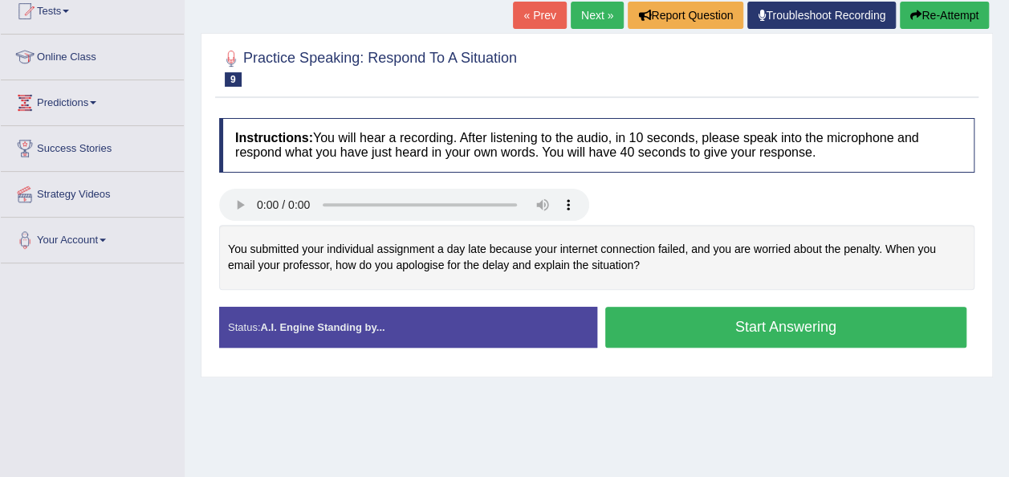
scroll to position [193, 0]
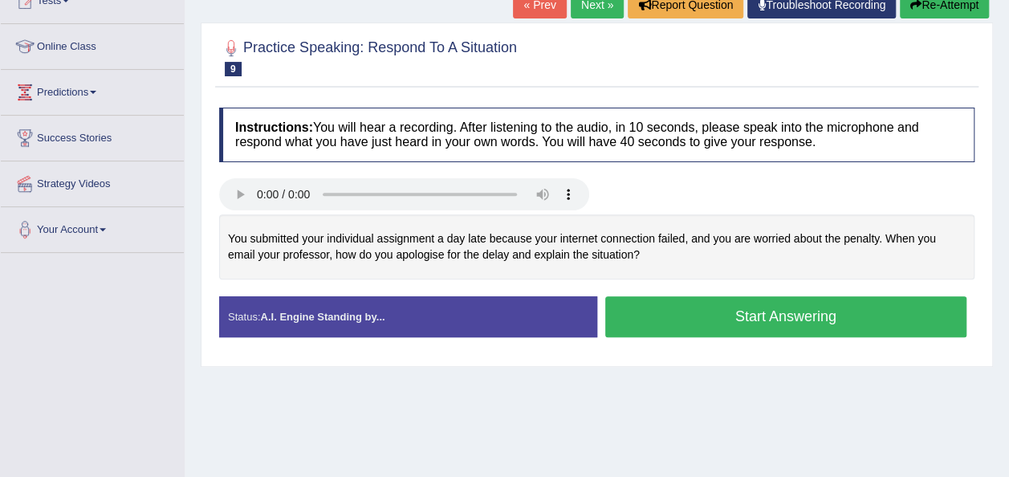
click at [789, 311] on button "Start Answering" at bounding box center [786, 316] width 362 height 41
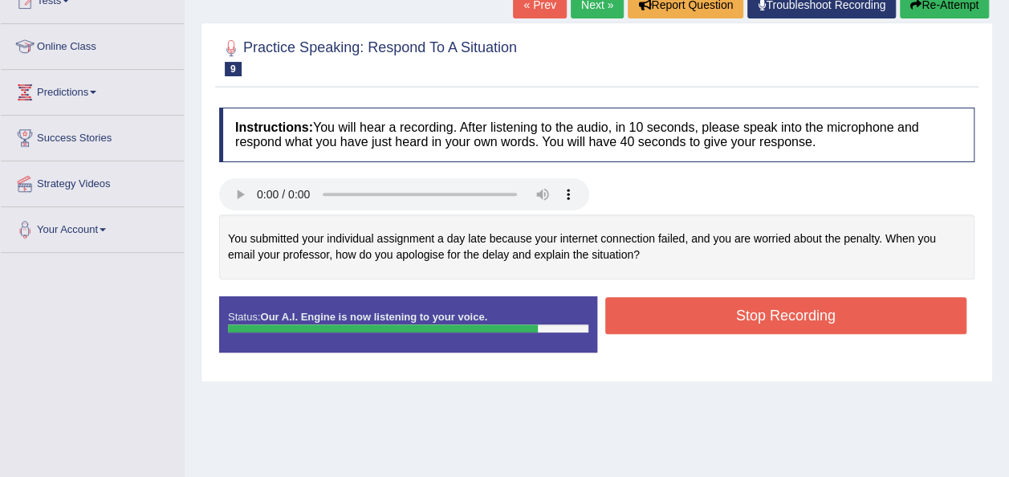
click at [789, 311] on button "Stop Recording" at bounding box center [786, 315] width 362 height 37
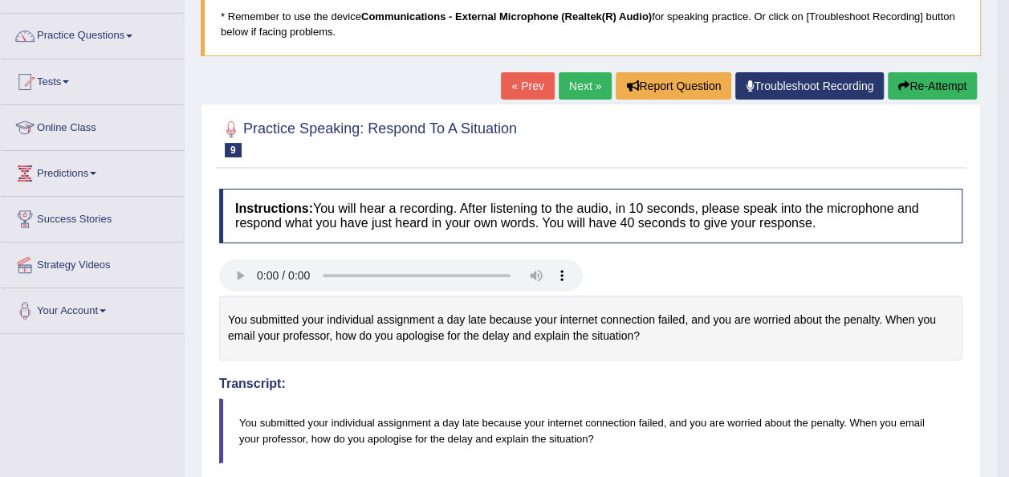
scroll to position [96, 0]
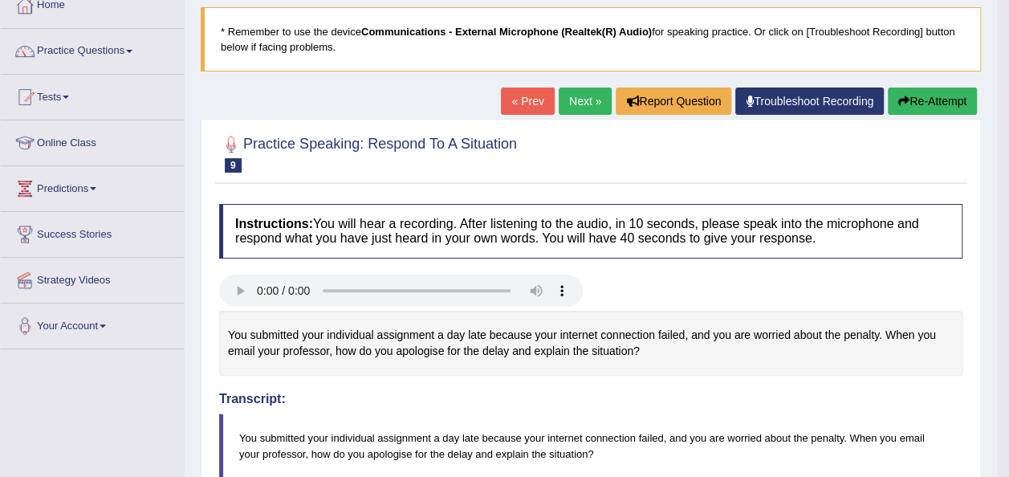
click at [583, 98] on link "Next »" at bounding box center [585, 100] width 53 height 27
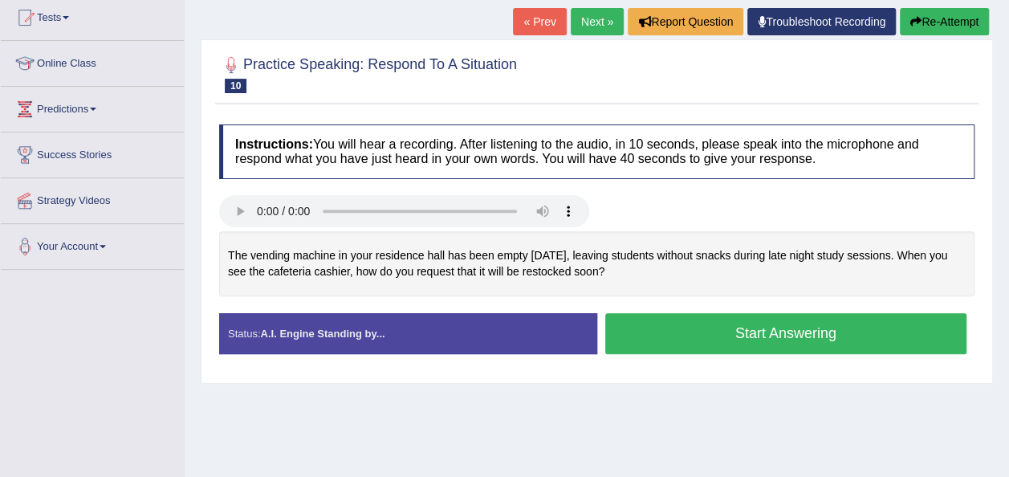
scroll to position [193, 0]
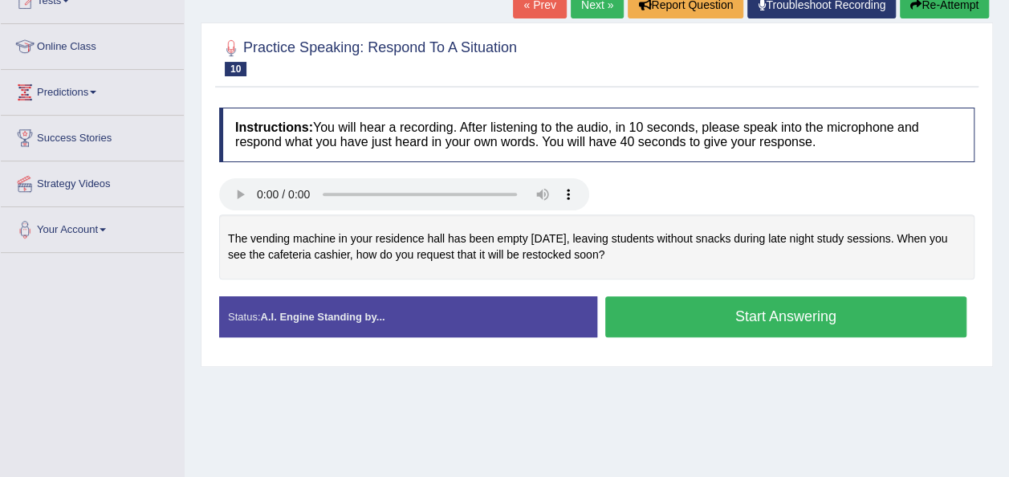
click at [773, 317] on button "Start Answering" at bounding box center [786, 316] width 362 height 41
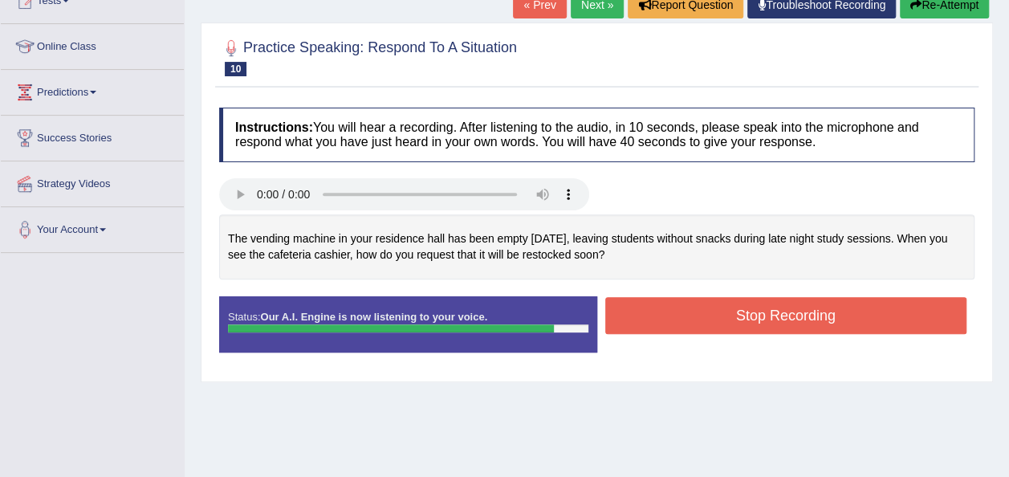
click at [773, 317] on button "Stop Recording" at bounding box center [786, 315] width 362 height 37
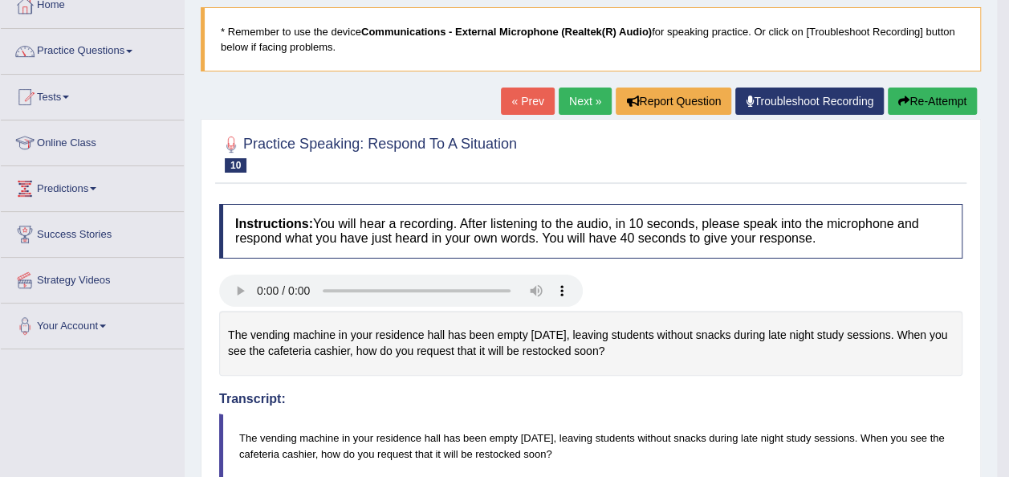
scroll to position [64, 0]
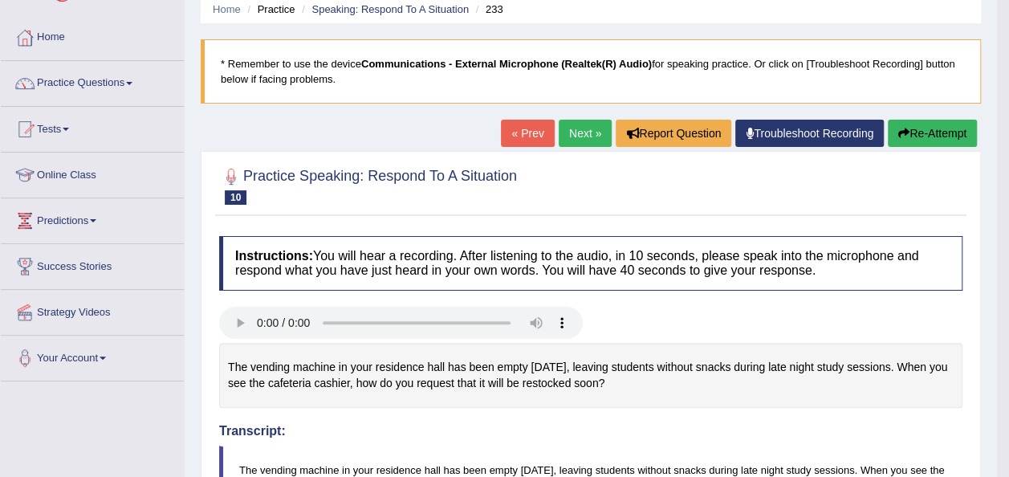
click at [580, 131] on link "Next »" at bounding box center [585, 133] width 53 height 27
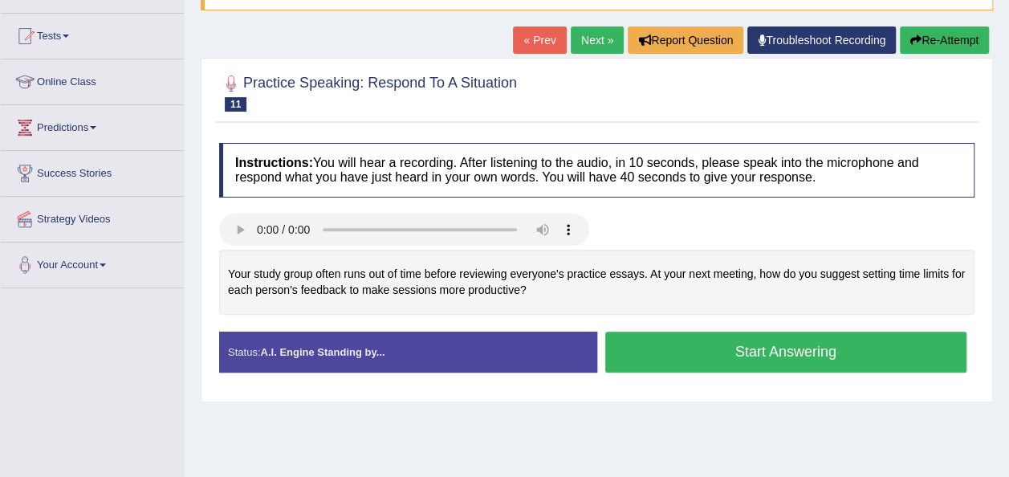
scroll to position [160, 0]
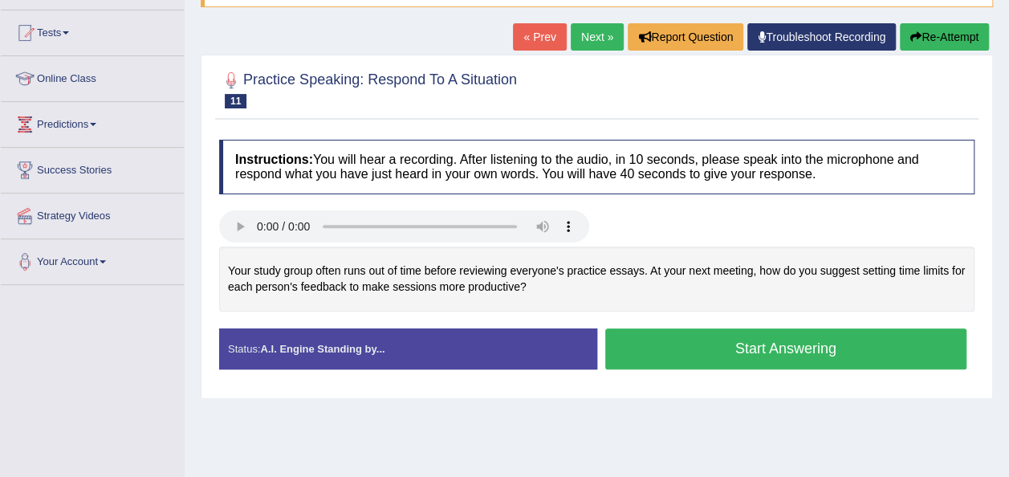
click at [693, 351] on button "Start Answering" at bounding box center [786, 348] width 362 height 41
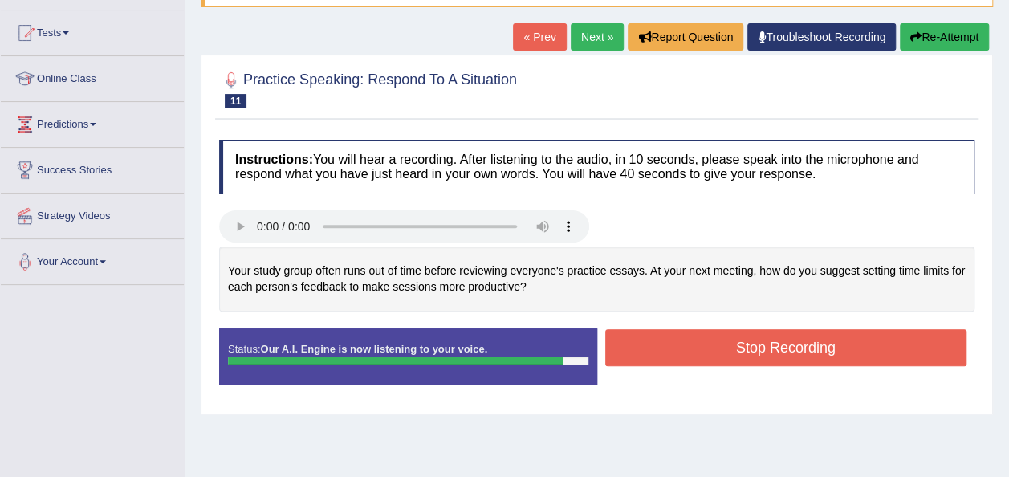
click at [693, 351] on button "Stop Recording" at bounding box center [786, 347] width 362 height 37
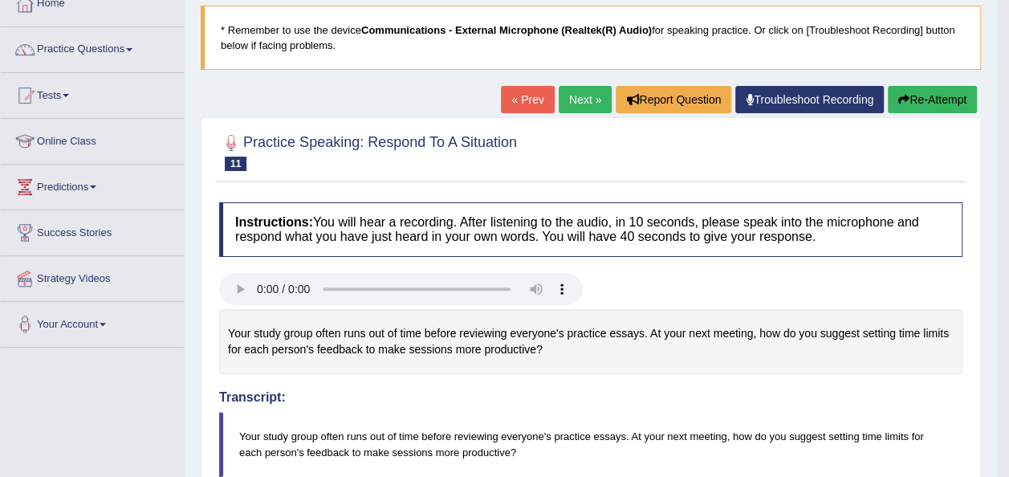
scroll to position [96, 0]
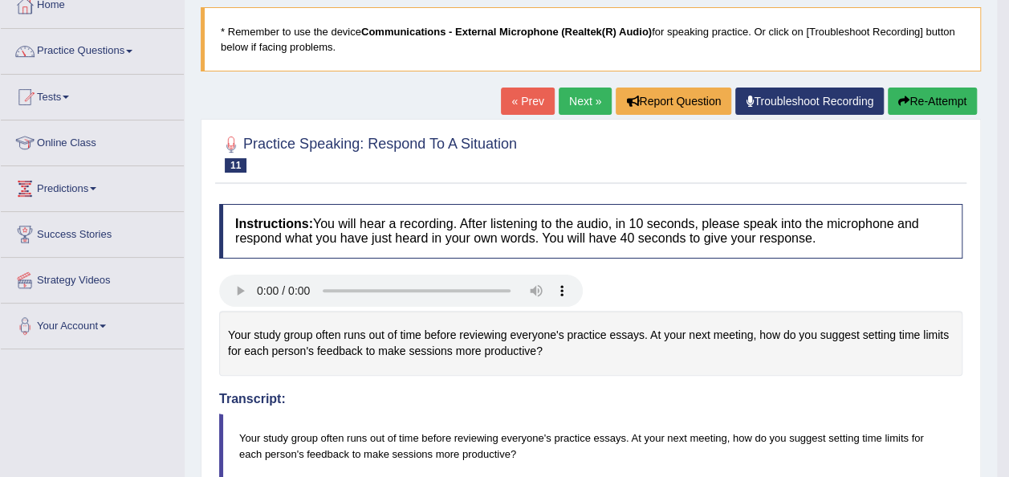
click at [591, 96] on link "Next »" at bounding box center [585, 100] width 53 height 27
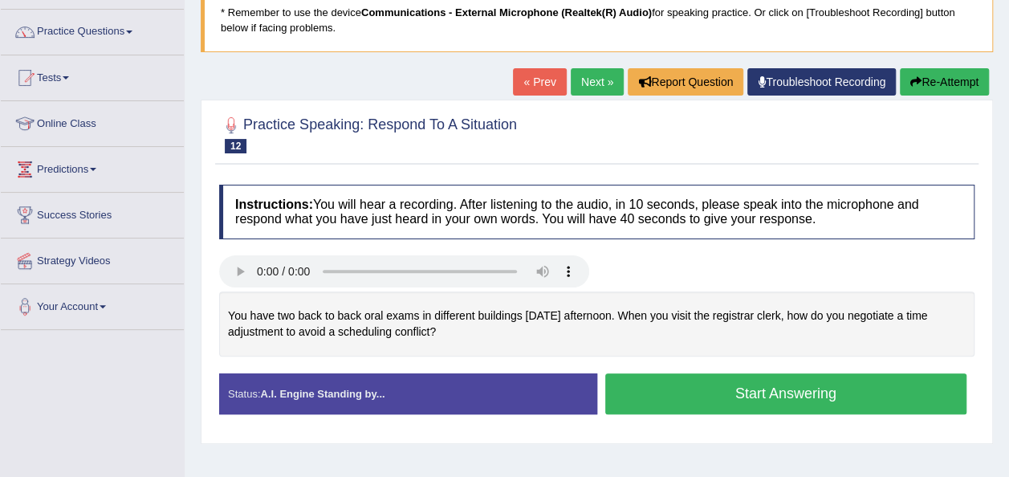
scroll to position [128, 0]
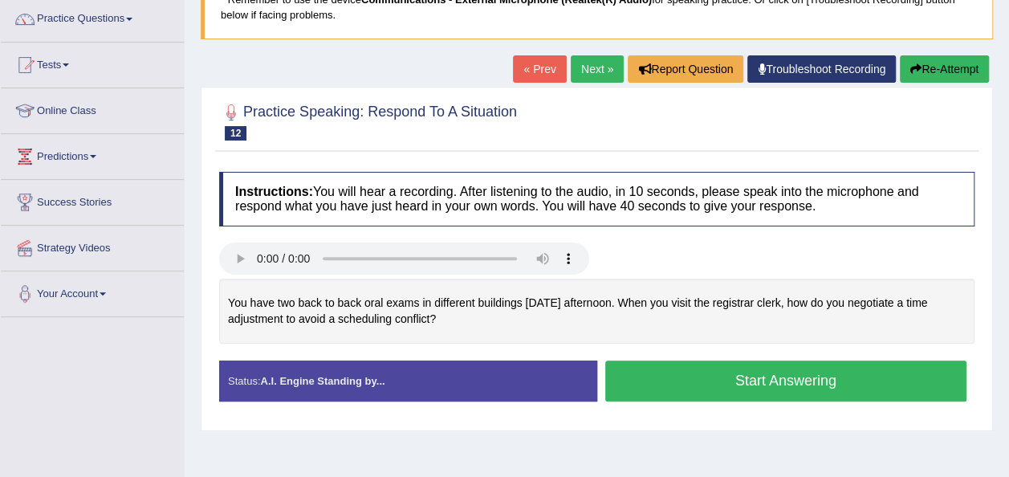
click at [769, 384] on button "Start Answering" at bounding box center [786, 380] width 362 height 41
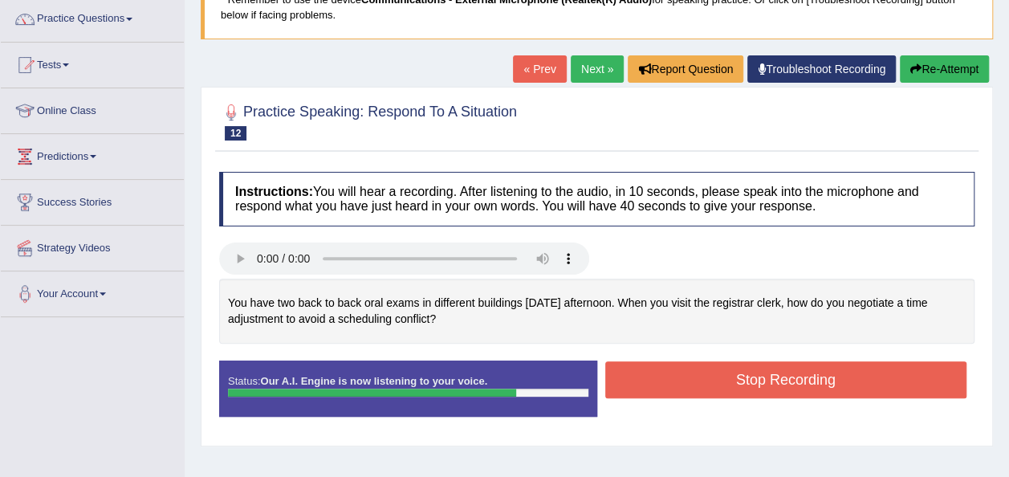
click at [769, 384] on button "Stop Recording" at bounding box center [786, 379] width 362 height 37
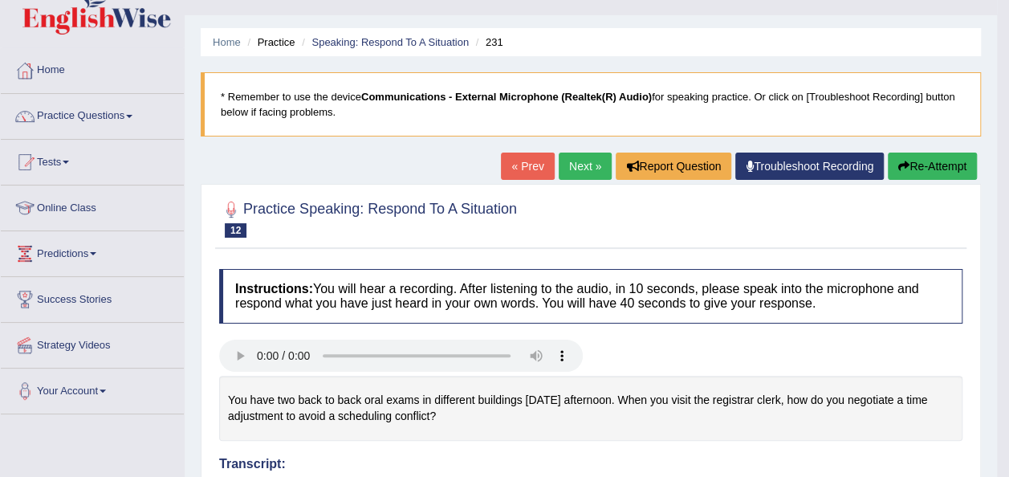
scroll to position [0, 0]
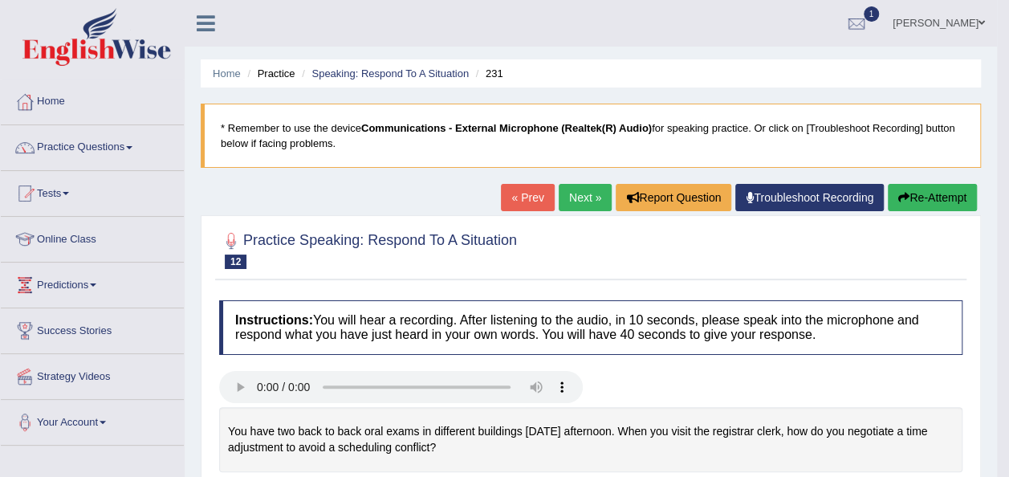
click at [108, 148] on link "Practice Questions" at bounding box center [92, 145] width 183 height 40
